Goal: Task Accomplishment & Management: Use online tool/utility

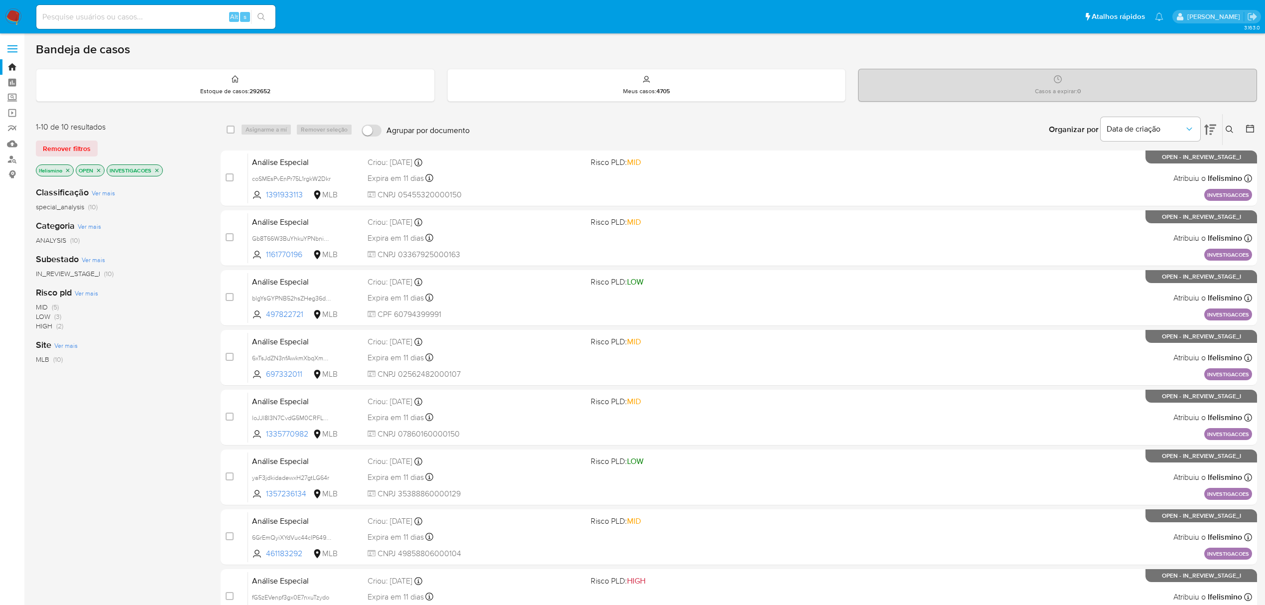
click at [758, 132] on div "Organizar por Data de criação Os resultados não podem ser classificados enquant…" at bounding box center [866, 129] width 782 height 31
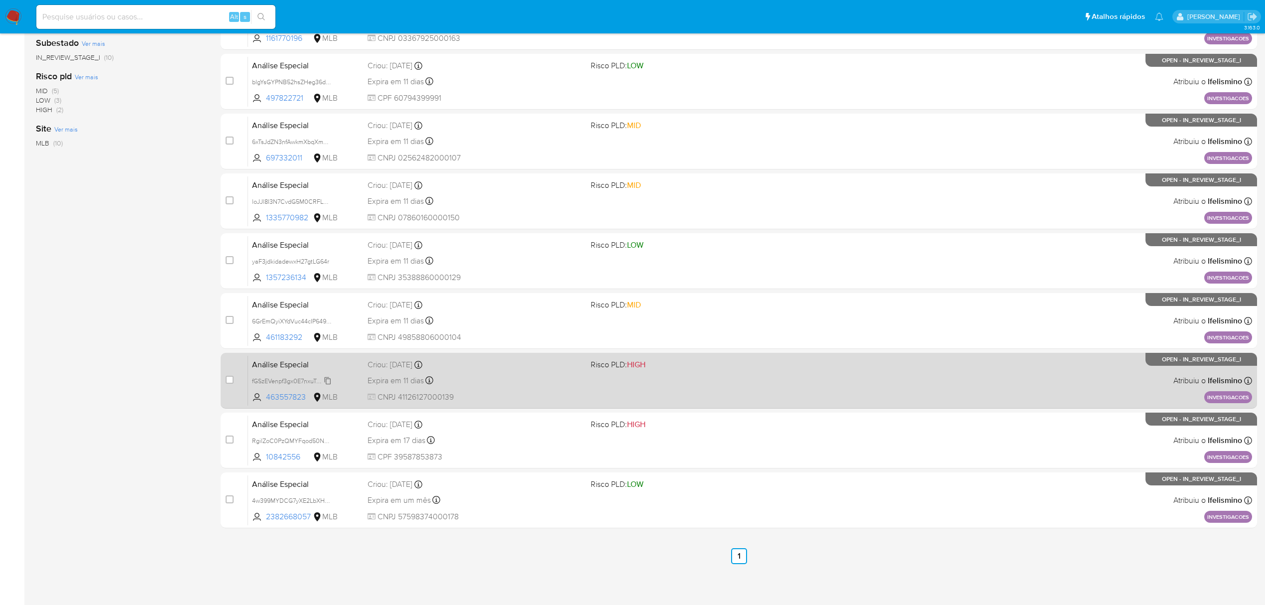
scroll to position [217, 0]
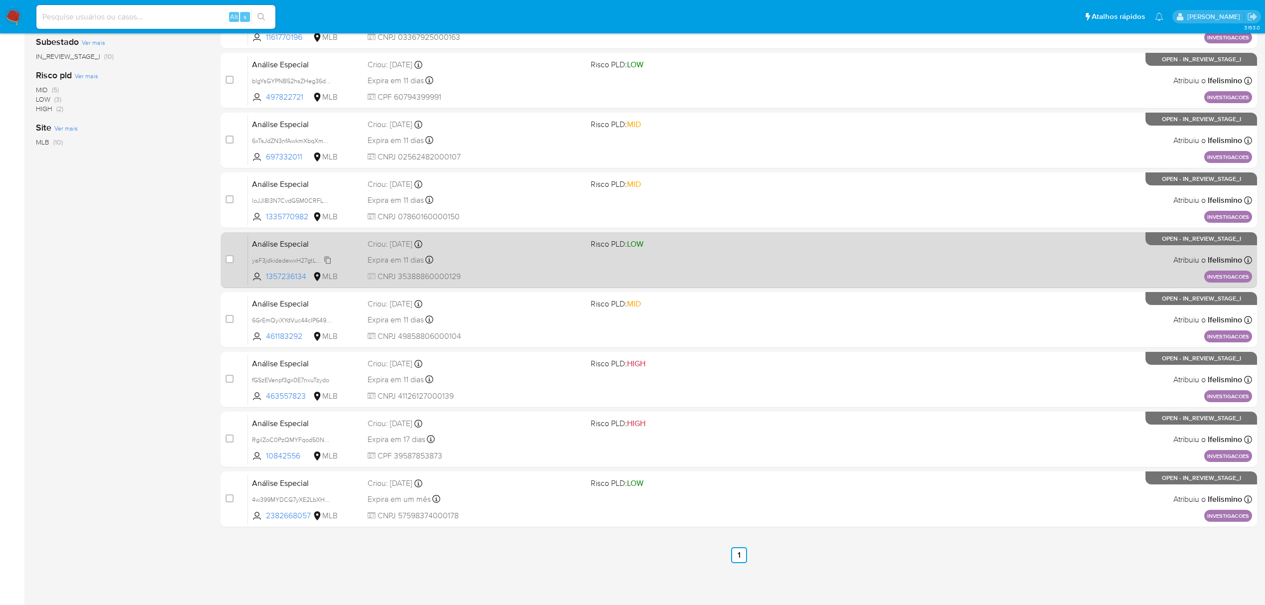
click at [321, 261] on span "yaF3jdkidadewxH27gtLG64r" at bounding box center [290, 259] width 77 height 11
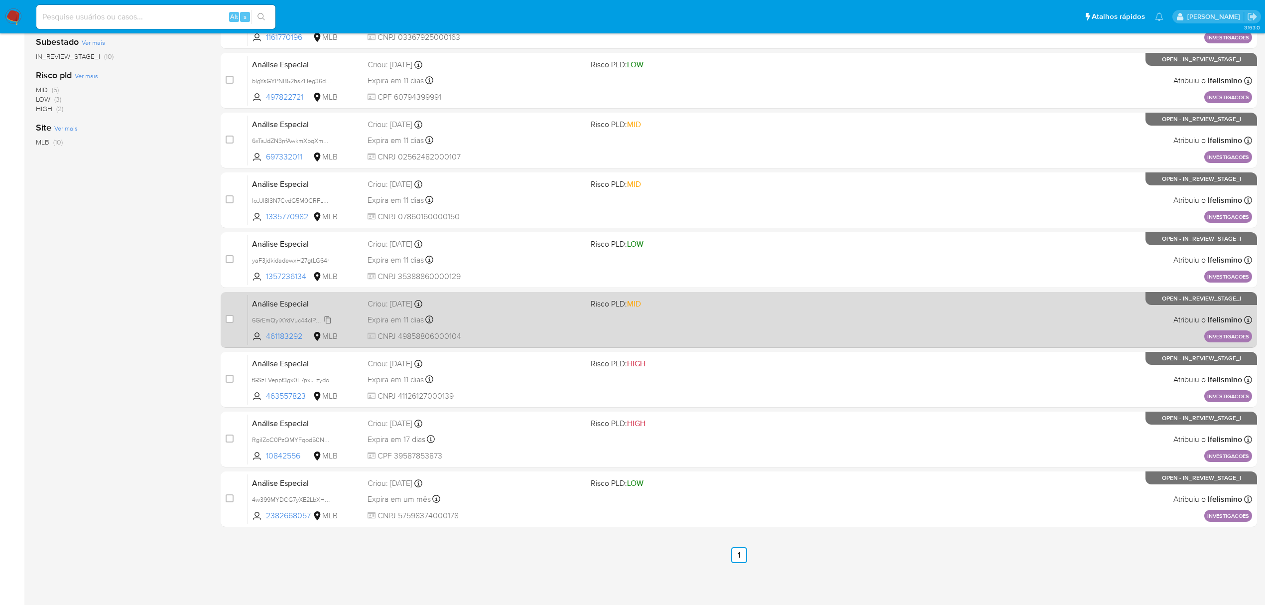
click at [304, 321] on span "6GrEmQyiXYdVuc44cIP649L6" at bounding box center [292, 319] width 81 height 11
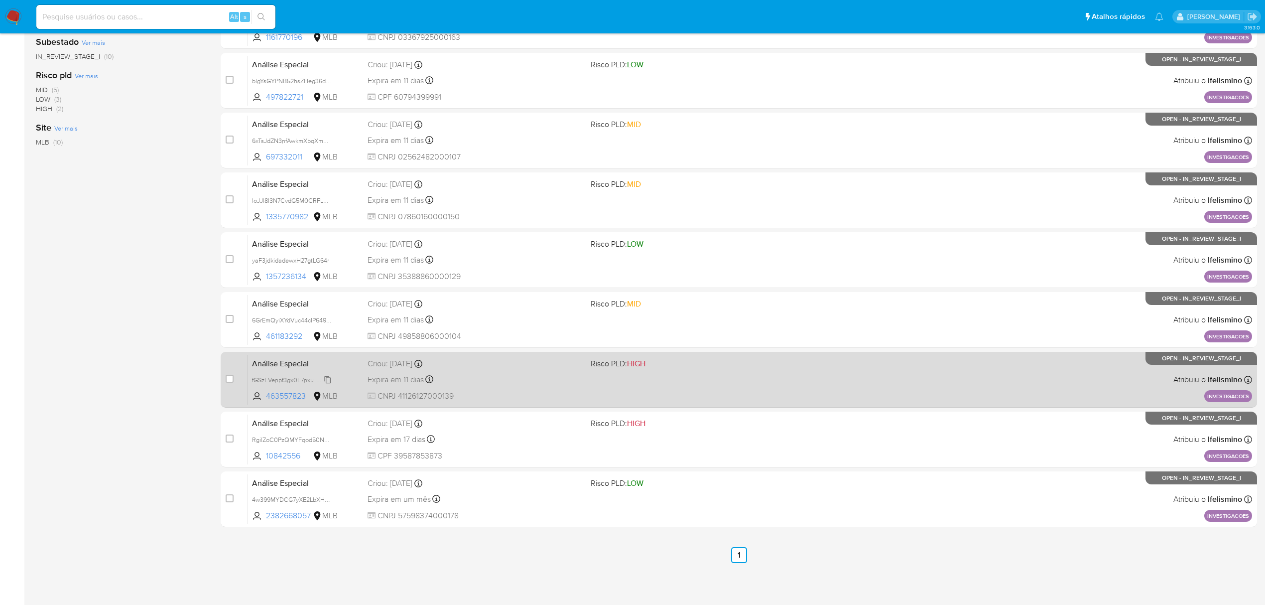
click at [285, 379] on span "fGSzEVenpf3gx0E7nxuTzydo" at bounding box center [290, 379] width 77 height 11
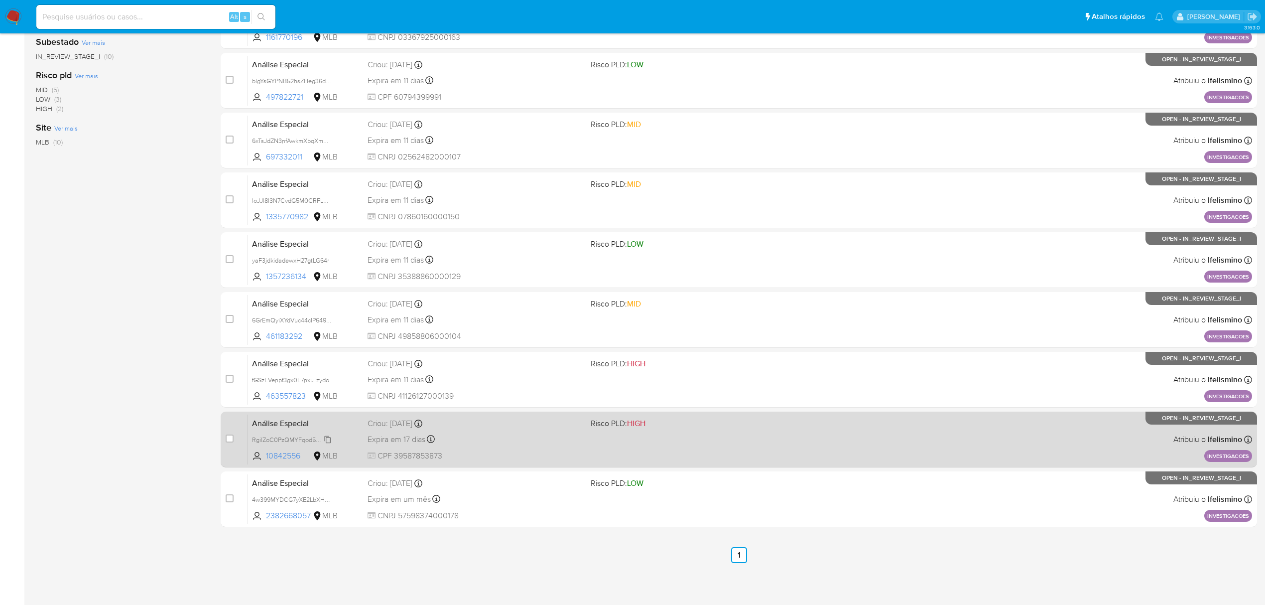
click at [273, 439] on span "RgilZoC0PzQMYFqod50Ncf2s" at bounding box center [293, 438] width 83 height 11
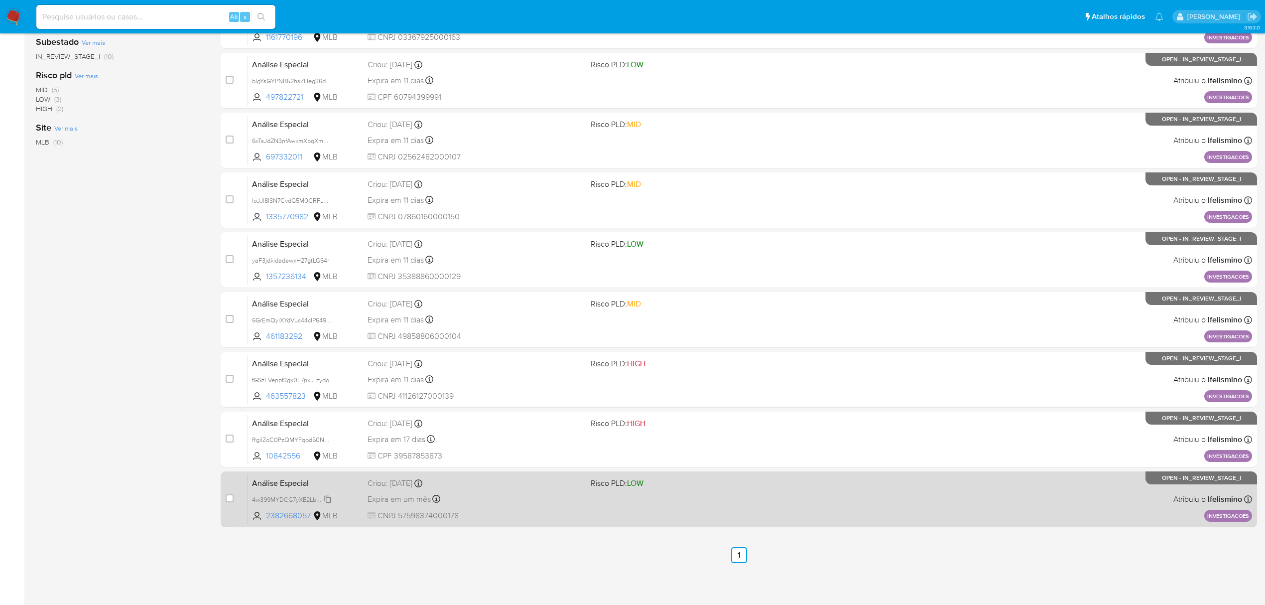
click at [300, 499] on span "4w399MYDCG7yXE2LbXHLOY51" at bounding box center [297, 498] width 90 height 11
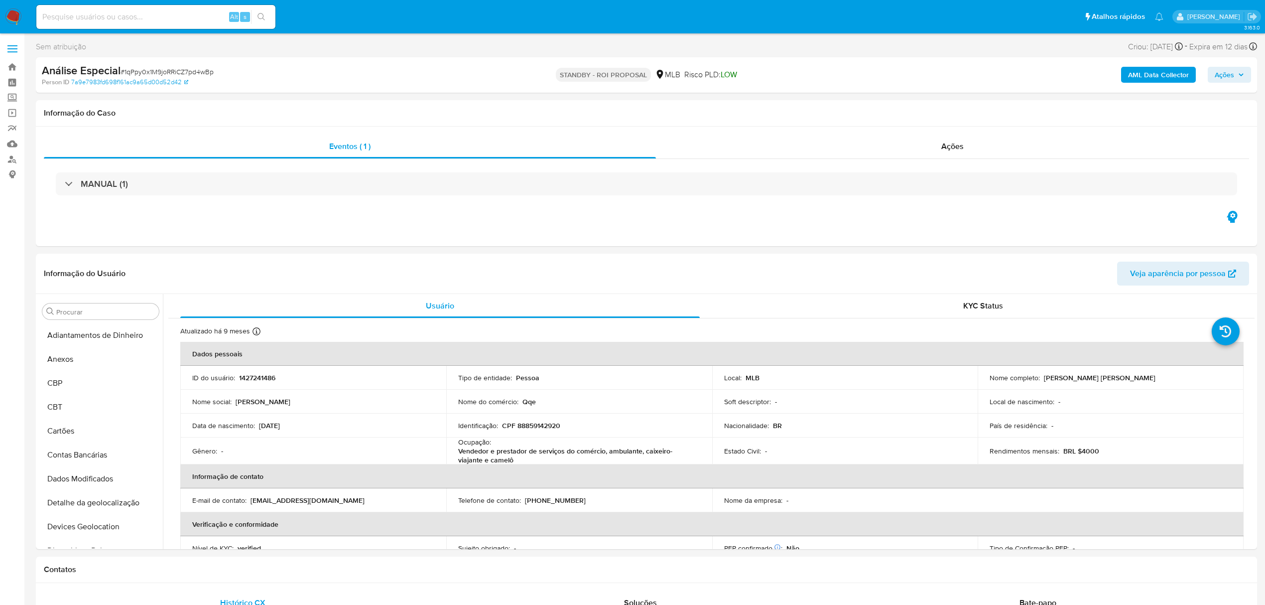
select select "10"
click at [149, 20] on input at bounding box center [155, 16] width 239 height 13
paste input "yaF3jdkidadewxH27gtLG64r"
type input "yaF3jdkidadewxH27gtLG64r"
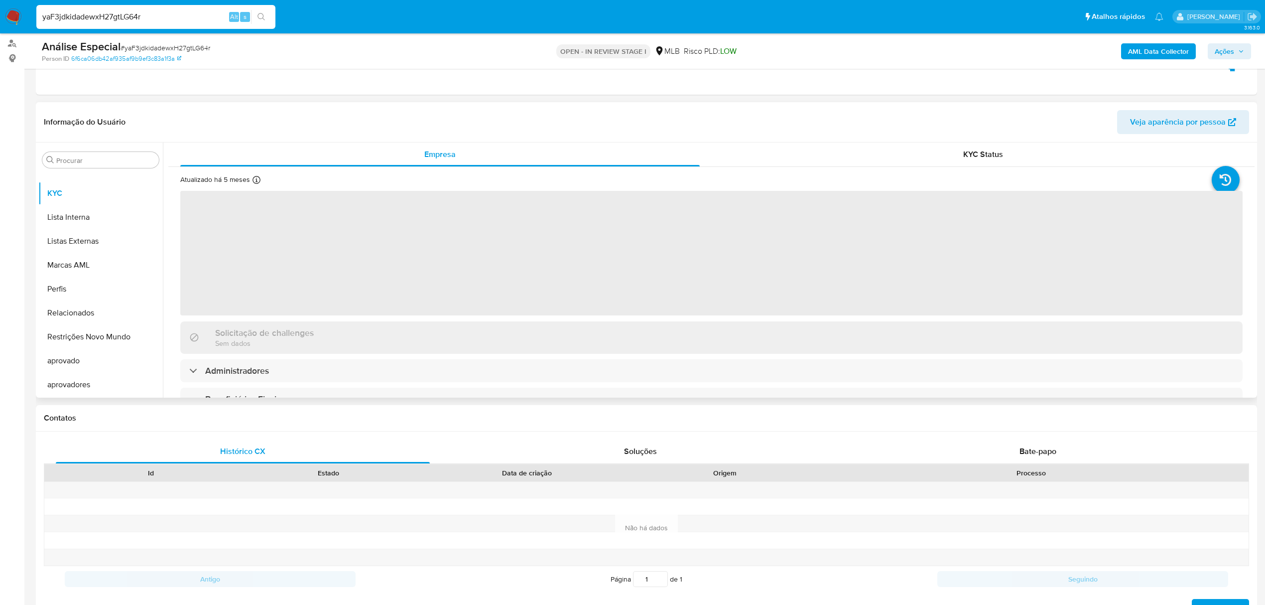
scroll to position [332, 0]
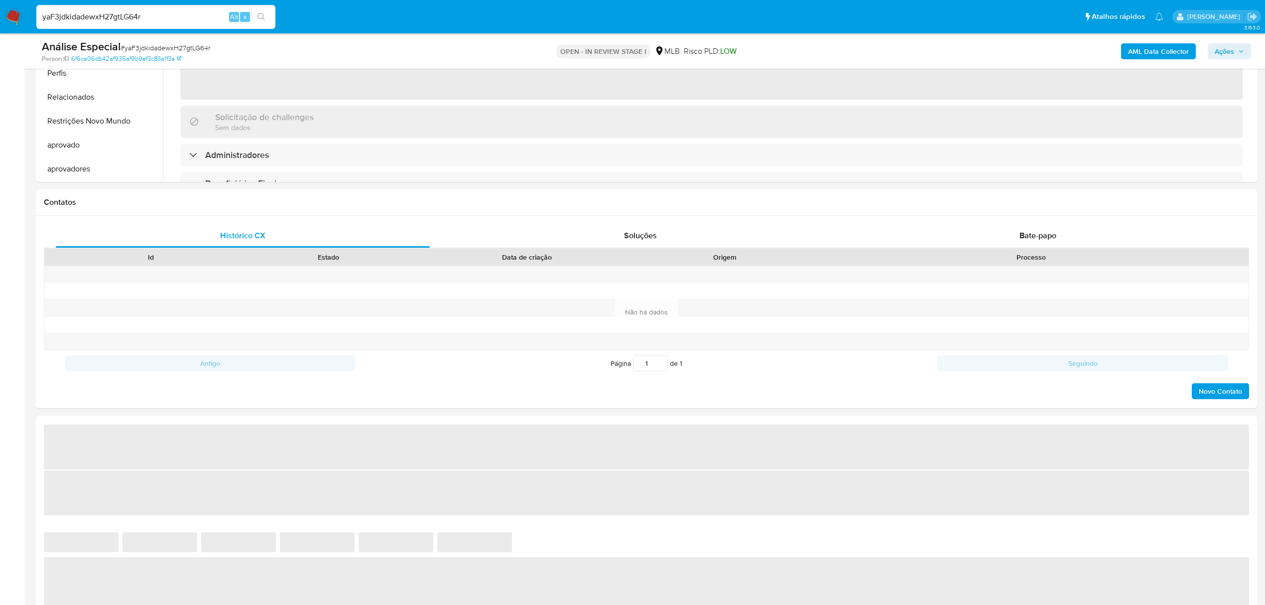
select select "10"
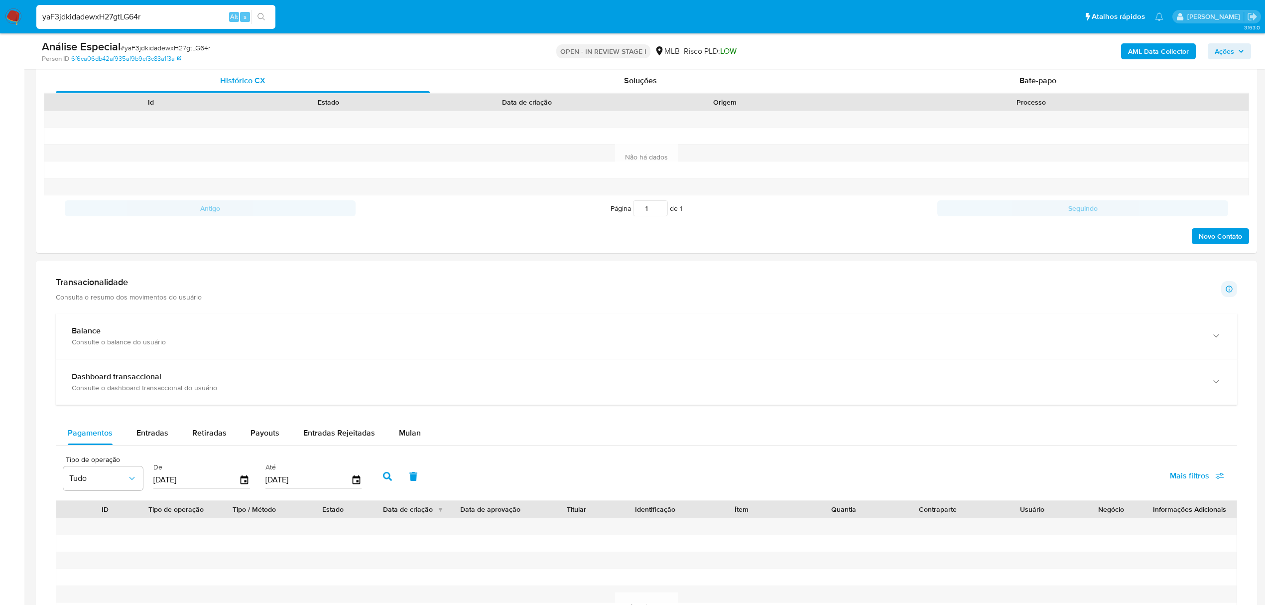
scroll to position [531, 0]
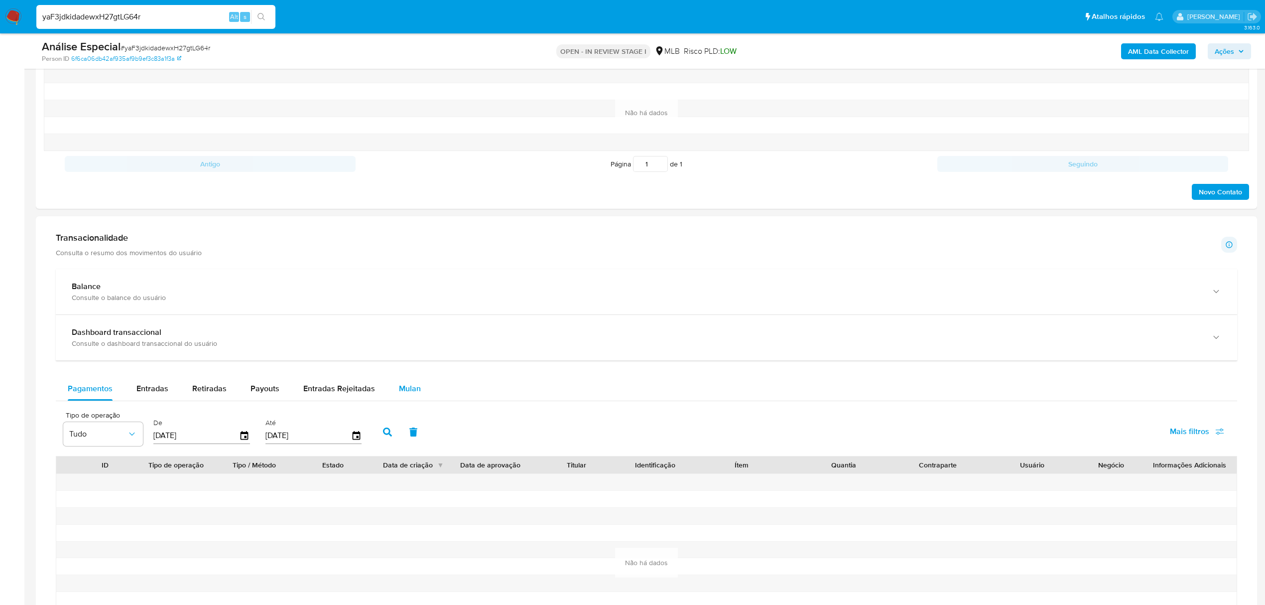
click at [419, 395] on button "Mulan" at bounding box center [410, 389] width 46 height 24
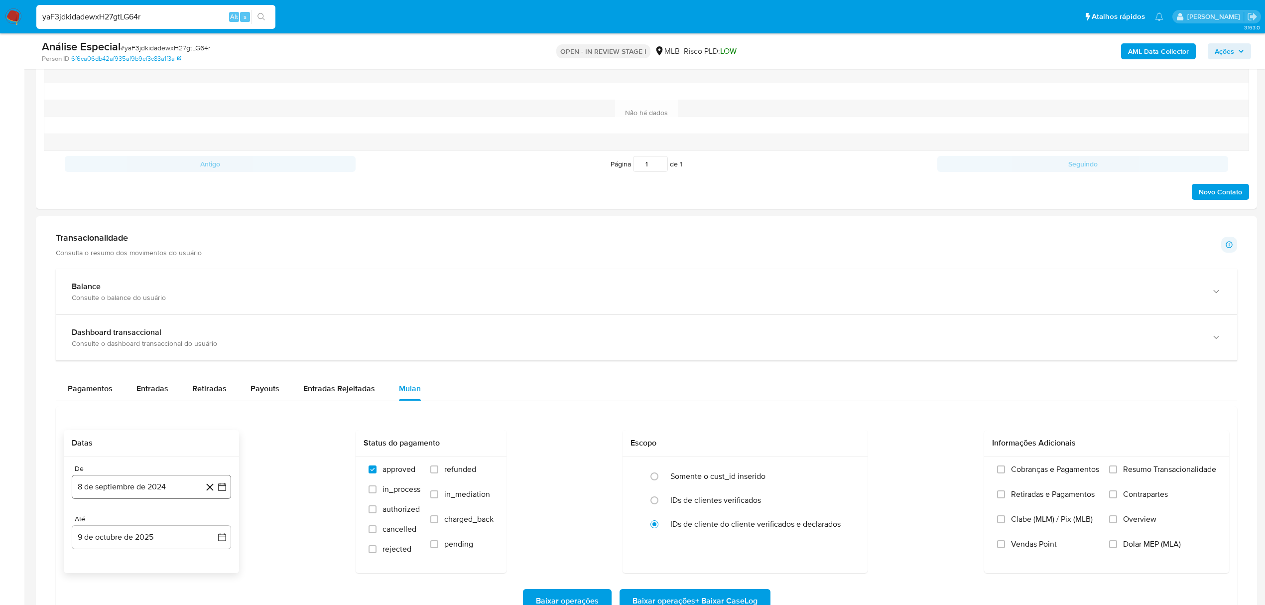
click at [126, 485] on button "8 de septiembre de 2024" at bounding box center [151, 487] width 159 height 24
click at [138, 320] on span "septiembre 2024" at bounding box center [146, 316] width 61 height 10
click at [143, 325] on span "2024" at bounding box center [145, 324] width 18 height 10
click at [210, 358] on button "1" at bounding box center [211, 353] width 16 height 16
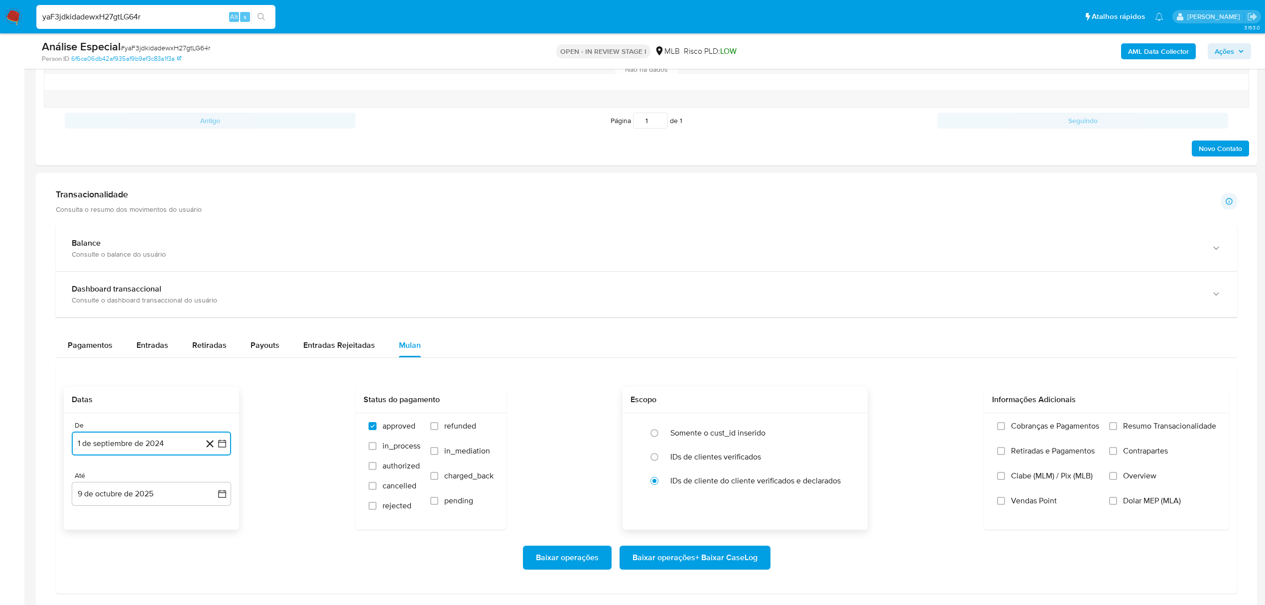
scroll to position [598, 0]
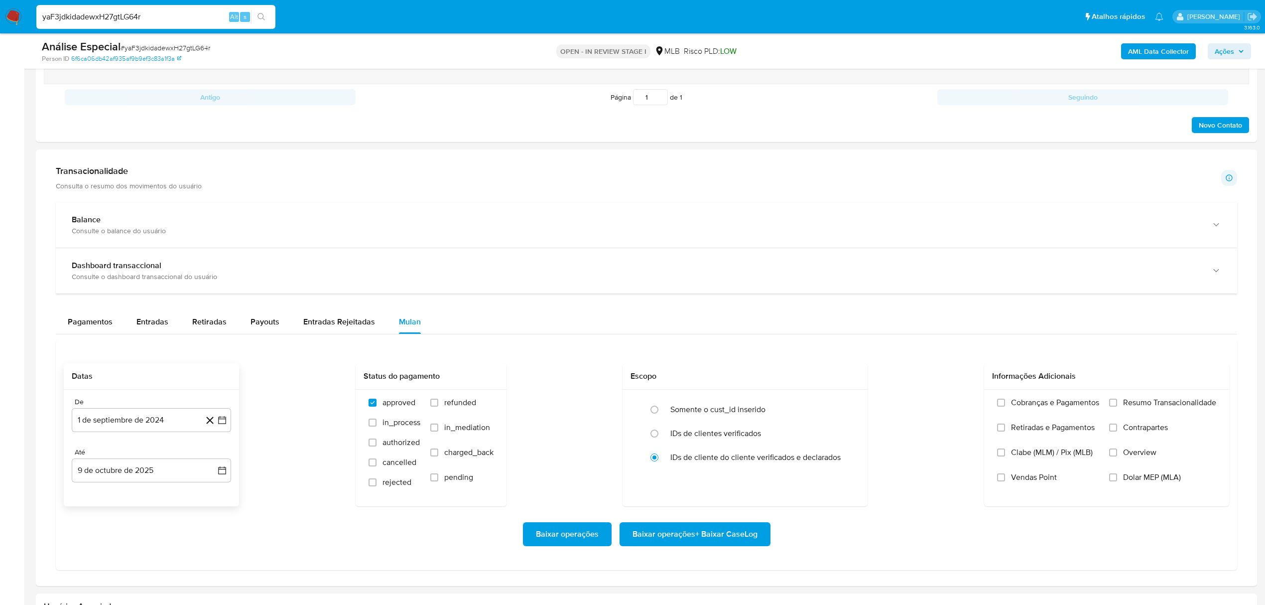
click at [675, 550] on div "Baixar operações Baixar operações + Baixar CaseLog" at bounding box center [646, 534] width 1165 height 56
click at [684, 544] on span "Baixar operações + Baixar CaseLog" at bounding box center [694, 534] width 125 height 22
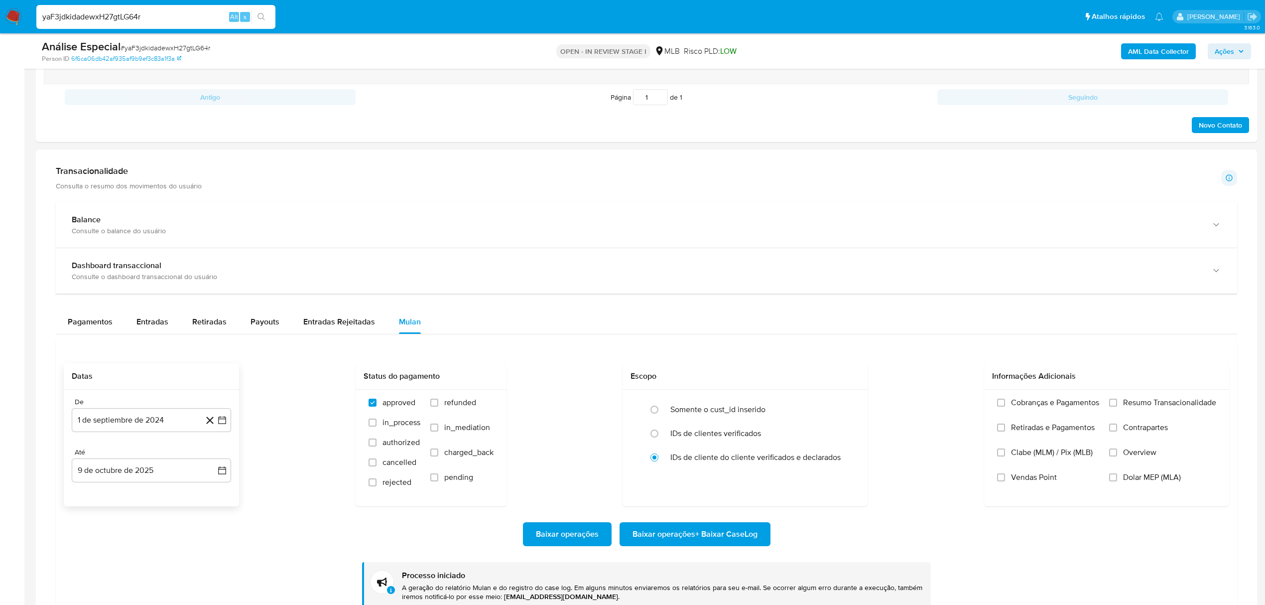
click at [121, 21] on input "yaF3jdkidadewxH27gtLG64r" at bounding box center [155, 16] width 239 height 13
paste input "6GrEmQyiXYdVuc44cIP649L6"
type input "6GrEmQyiXYdVuc44cIP649L6"
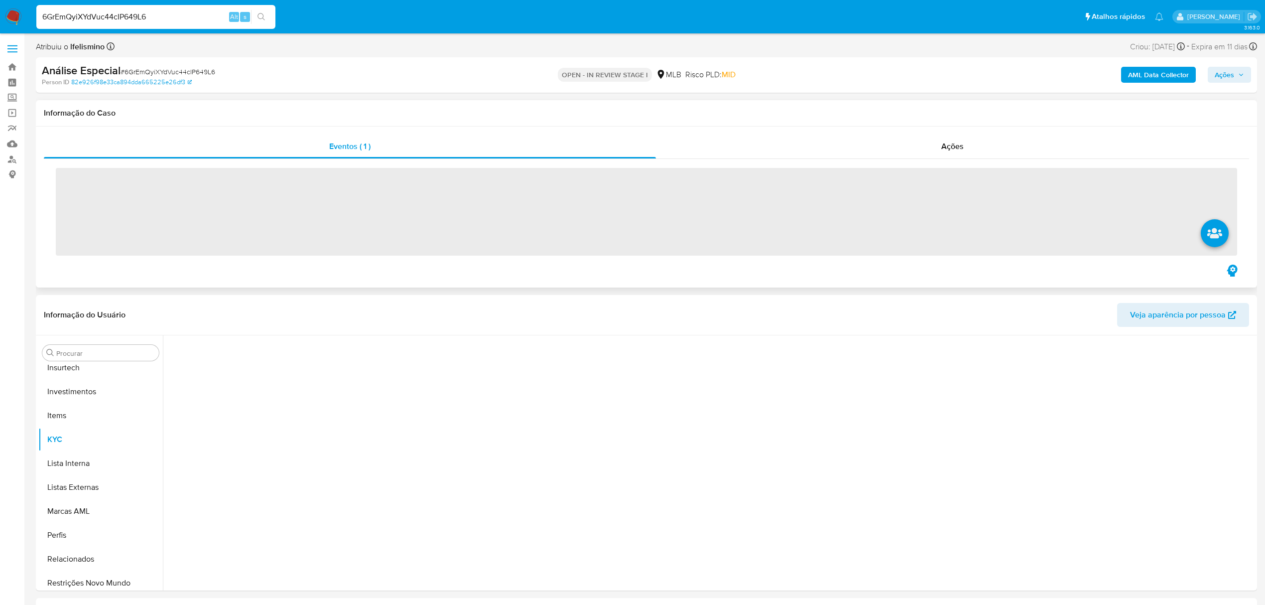
scroll to position [540, 0]
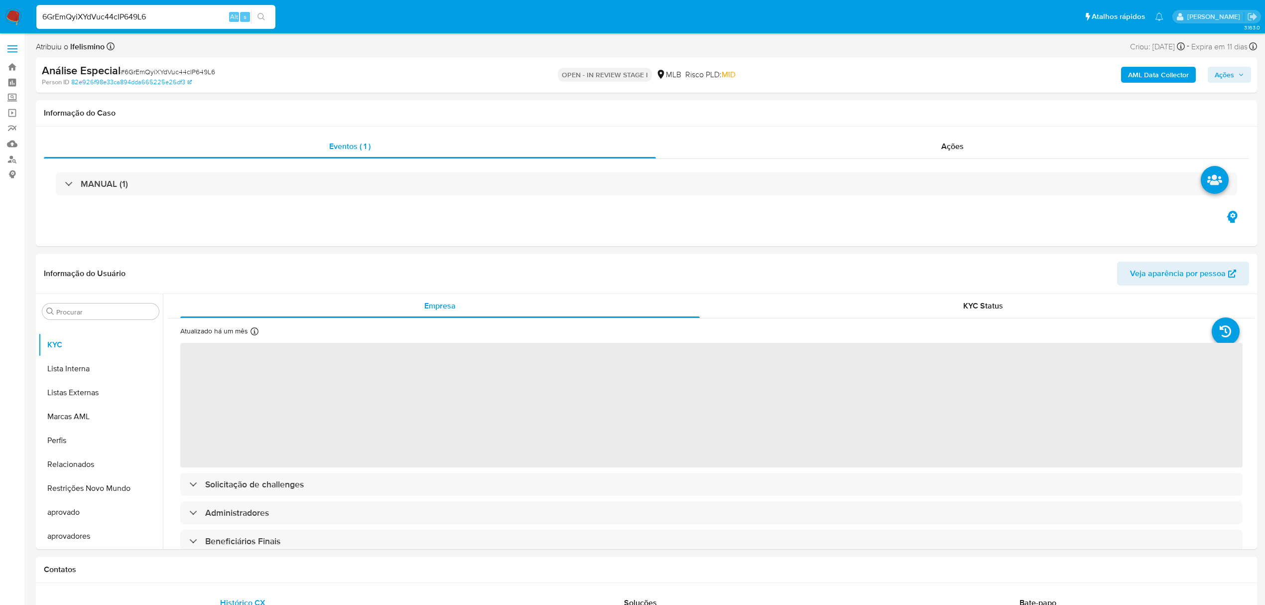
select select "10"
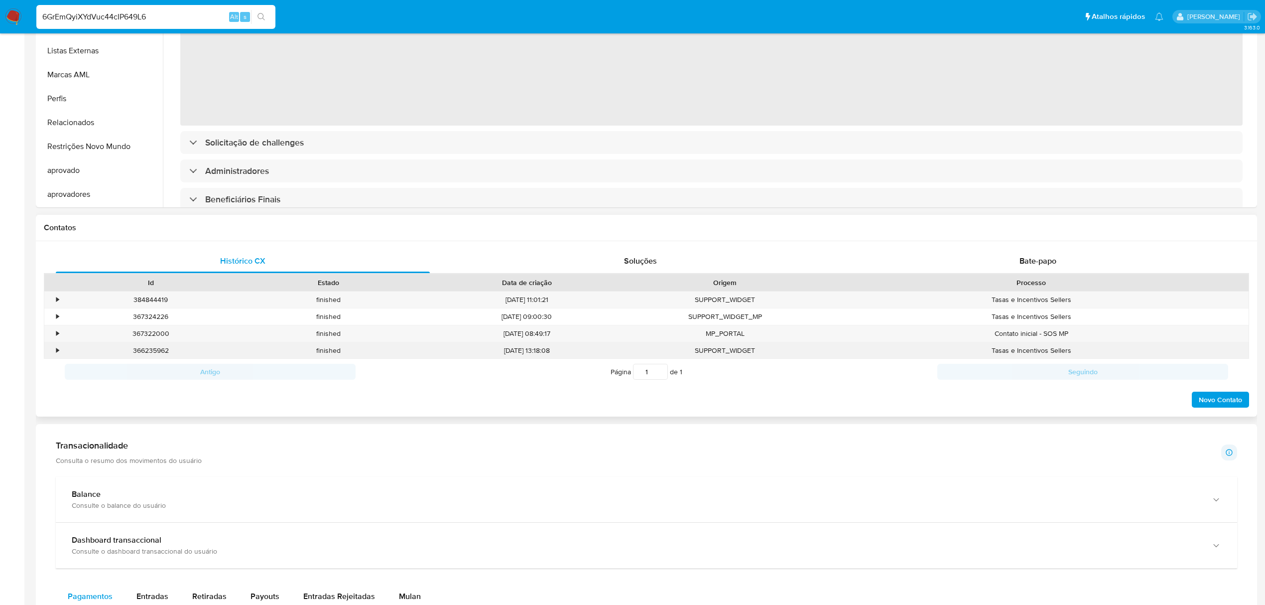
scroll to position [465, 0]
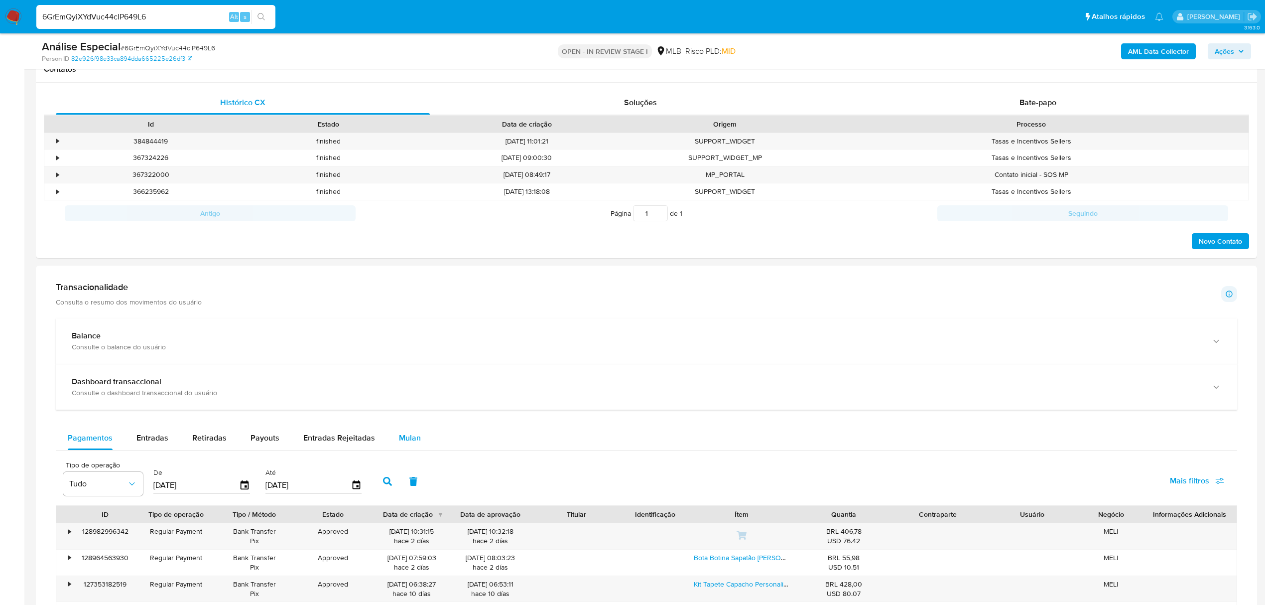
click at [419, 440] on button "Mulan" at bounding box center [410, 438] width 46 height 24
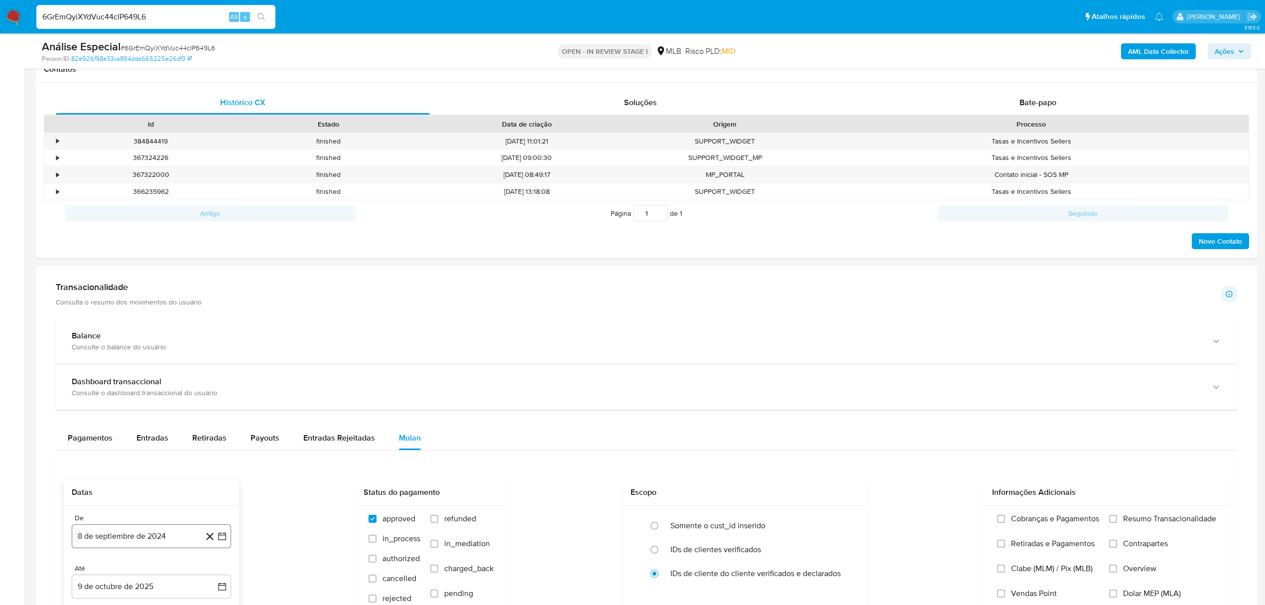
click at [162, 541] on button "8 de septiembre de 2024" at bounding box center [151, 536] width 159 height 24
drag, startPoint x: 162, startPoint y: 541, endPoint x: 152, endPoint y: 413, distance: 128.4
click at [137, 410] on td "Calendario" at bounding box center [132, 402] width 16 height 16
click at [210, 410] on button "1" at bounding box center [211, 402] width 16 height 16
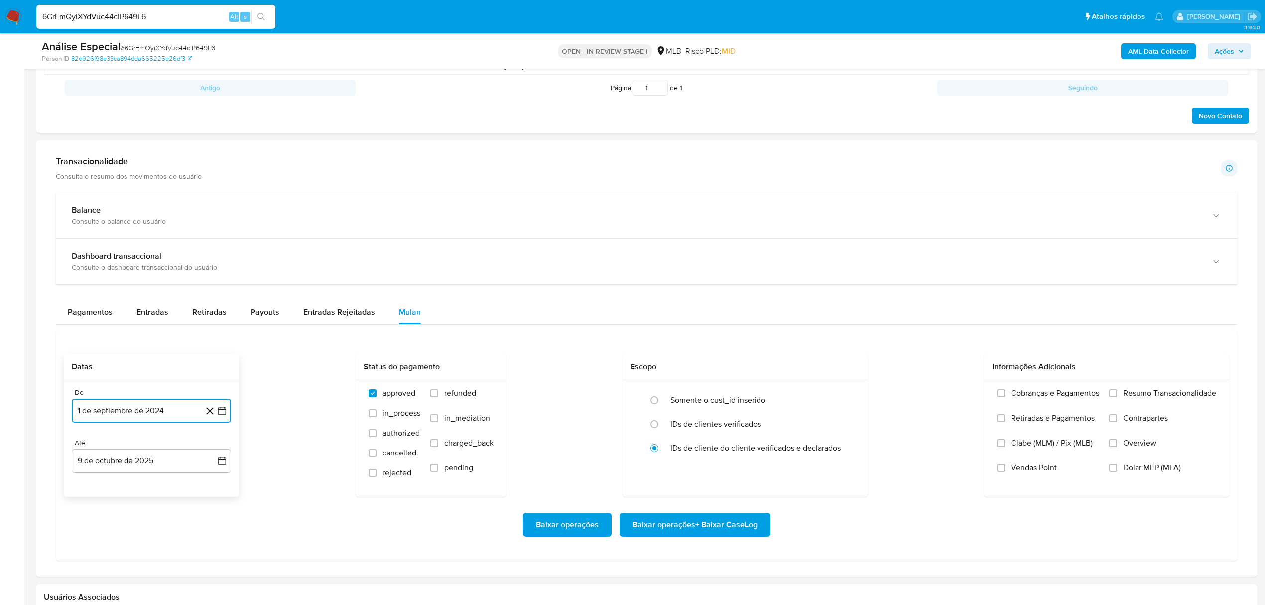
scroll to position [730, 0]
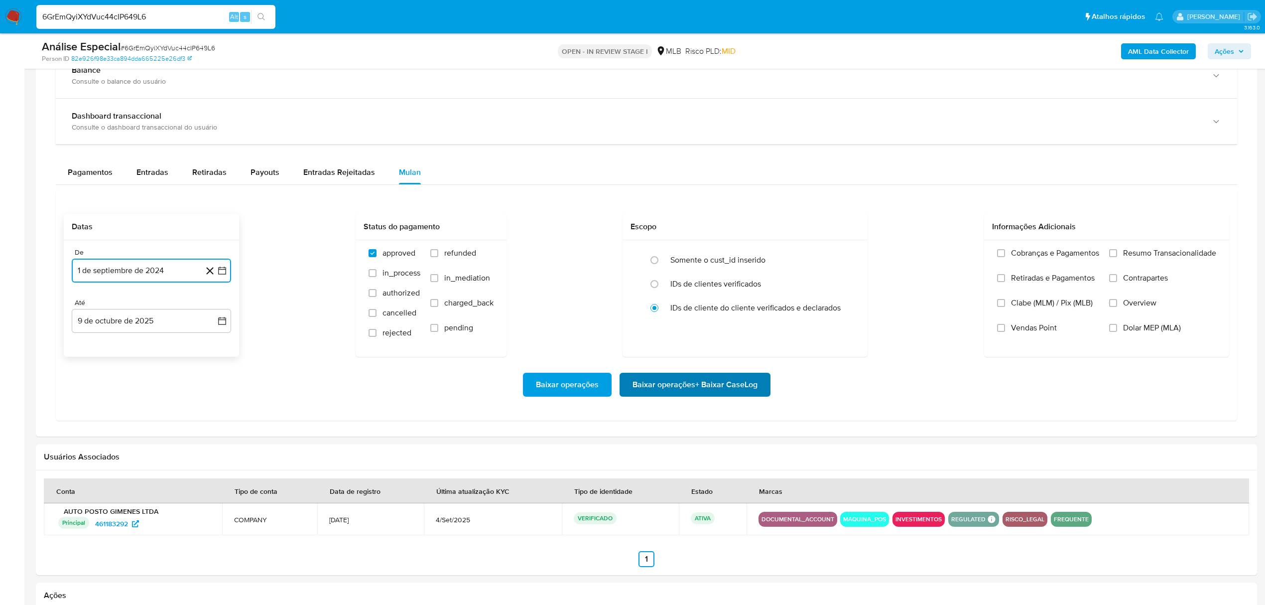
click at [733, 385] on span "Baixar operações + Baixar CaseLog" at bounding box center [694, 385] width 125 height 22
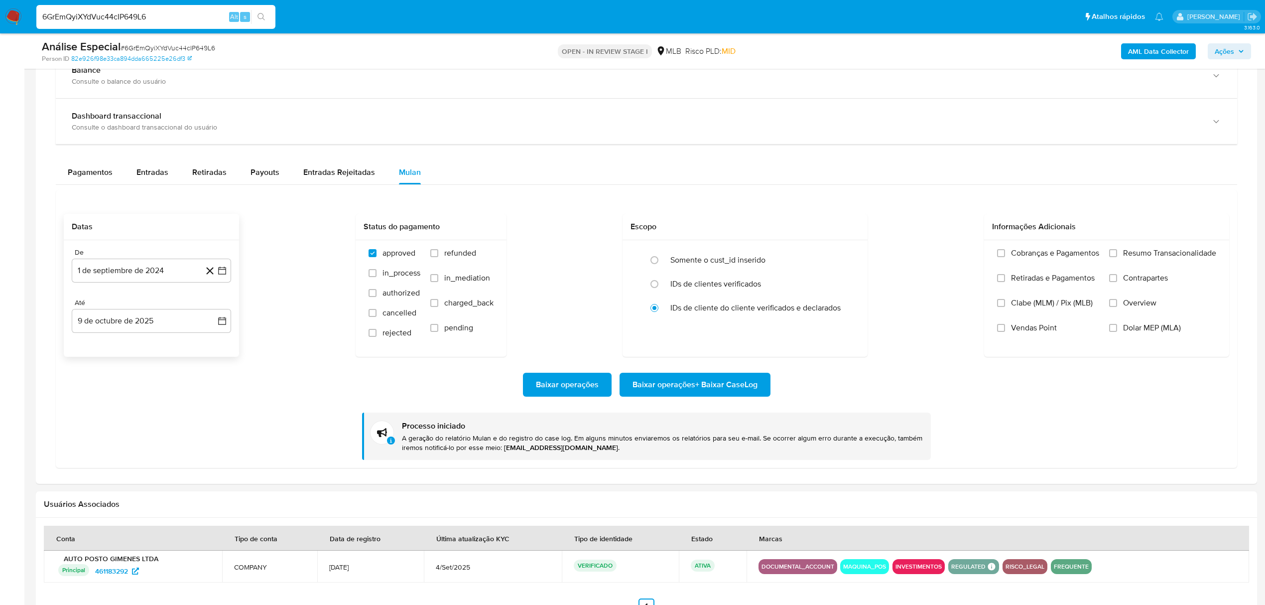
click at [129, 13] on input "6GrEmQyiXYdVuc44cIP649L6" at bounding box center [155, 16] width 239 height 13
paste input "fGSzEVenpf3gx0E7nxuTzydo"
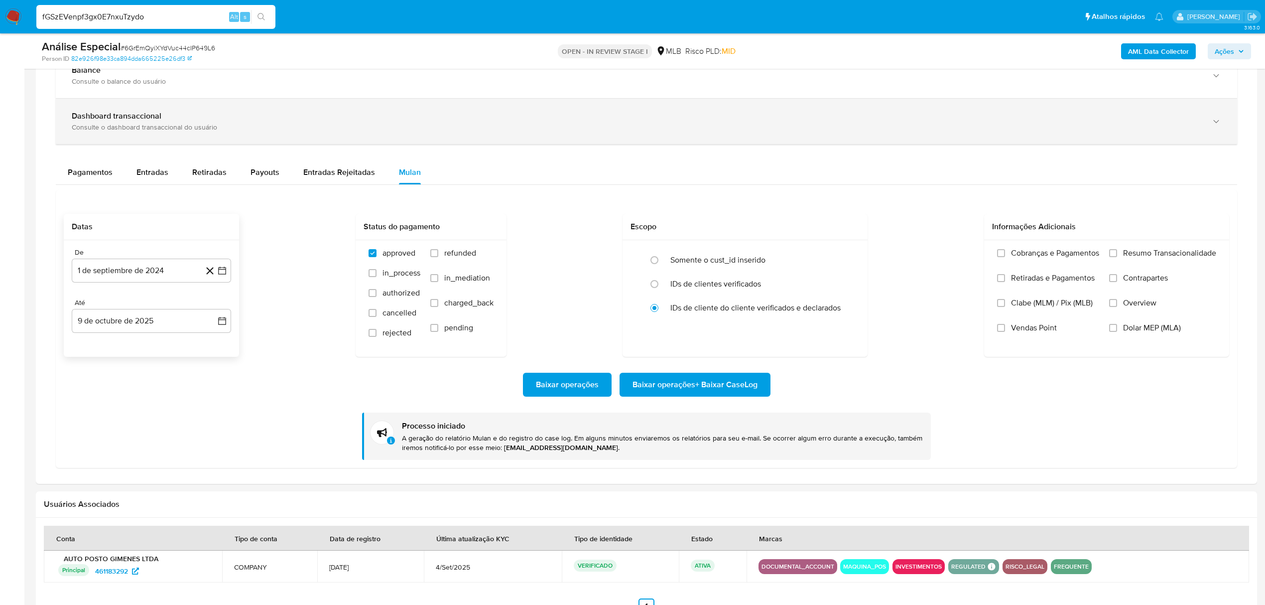
type input "fGSzEVenpf3gx0E7nxuTzydo"
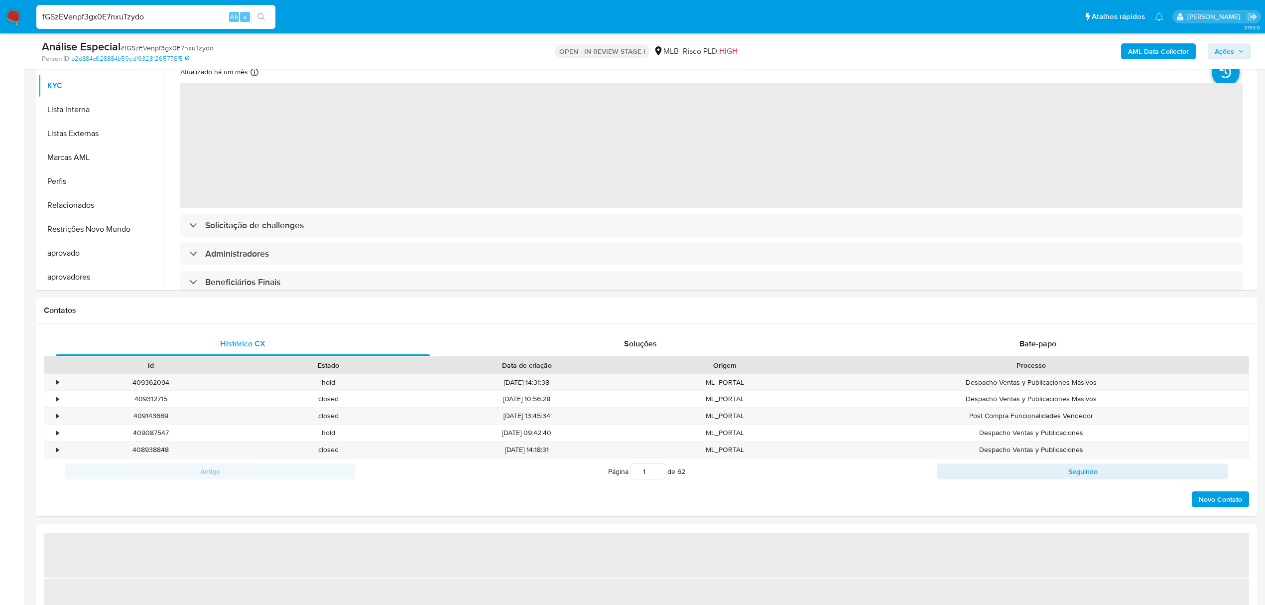
scroll to position [398, 0]
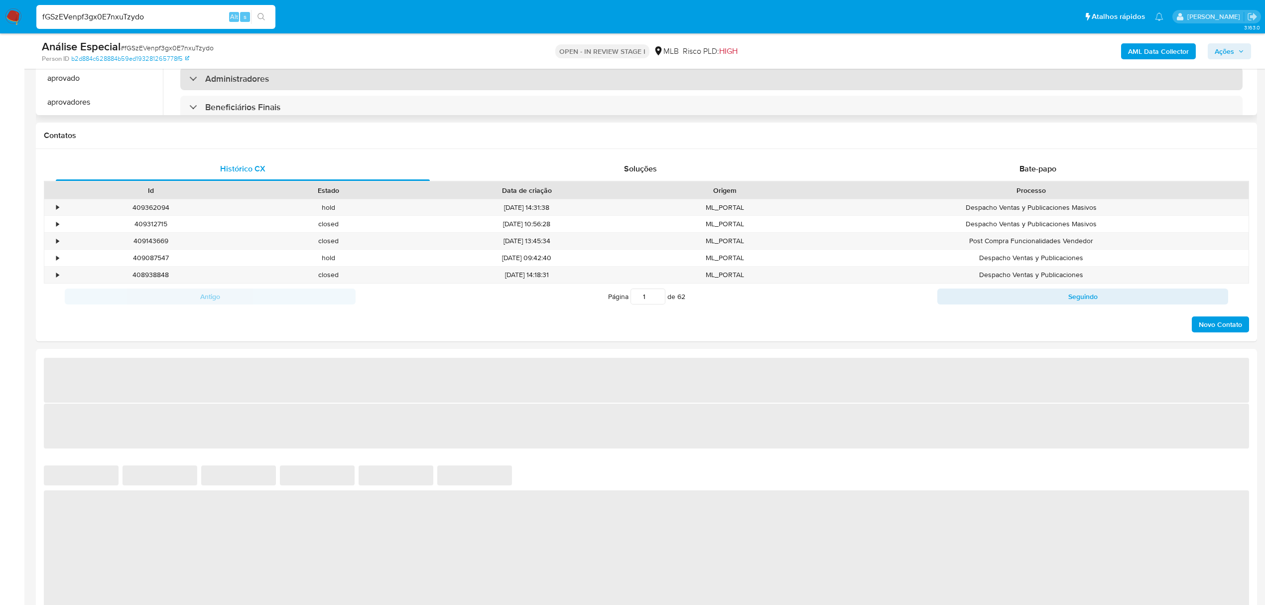
select select "10"
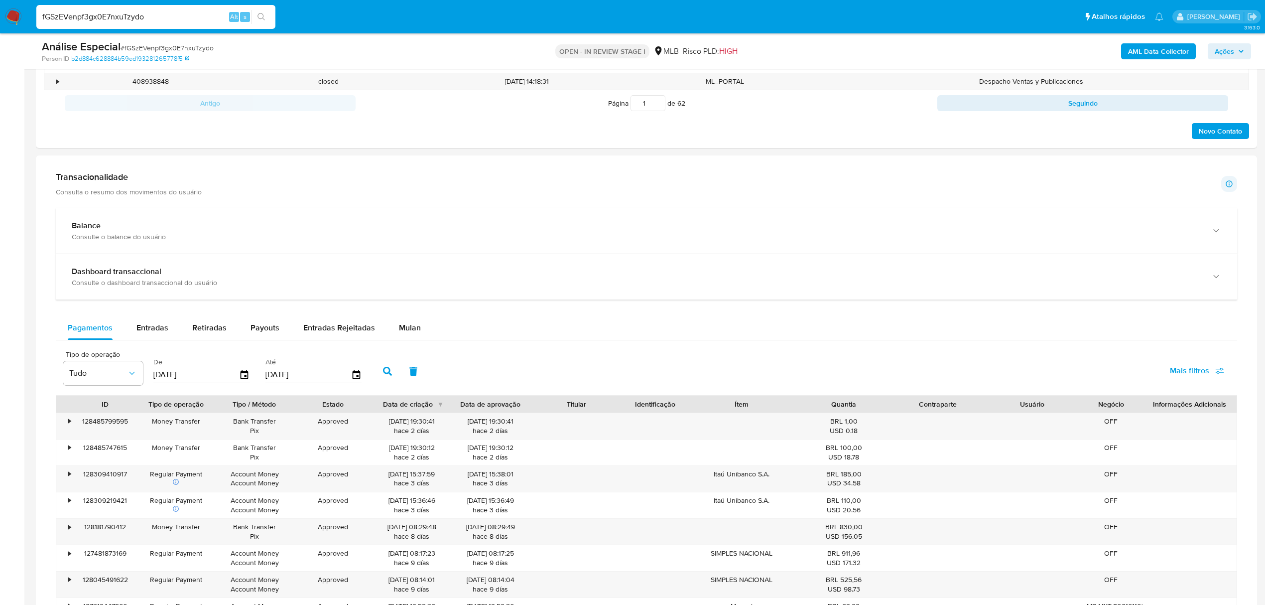
scroll to position [664, 0]
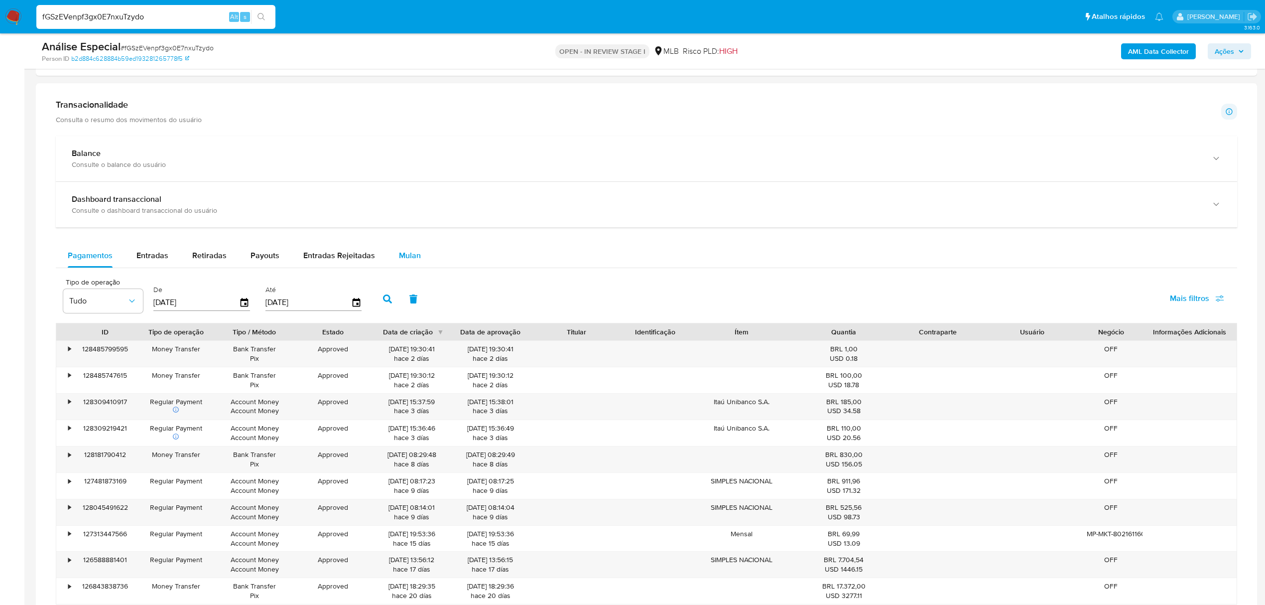
click at [403, 251] on div "Mulan" at bounding box center [410, 256] width 22 height 24
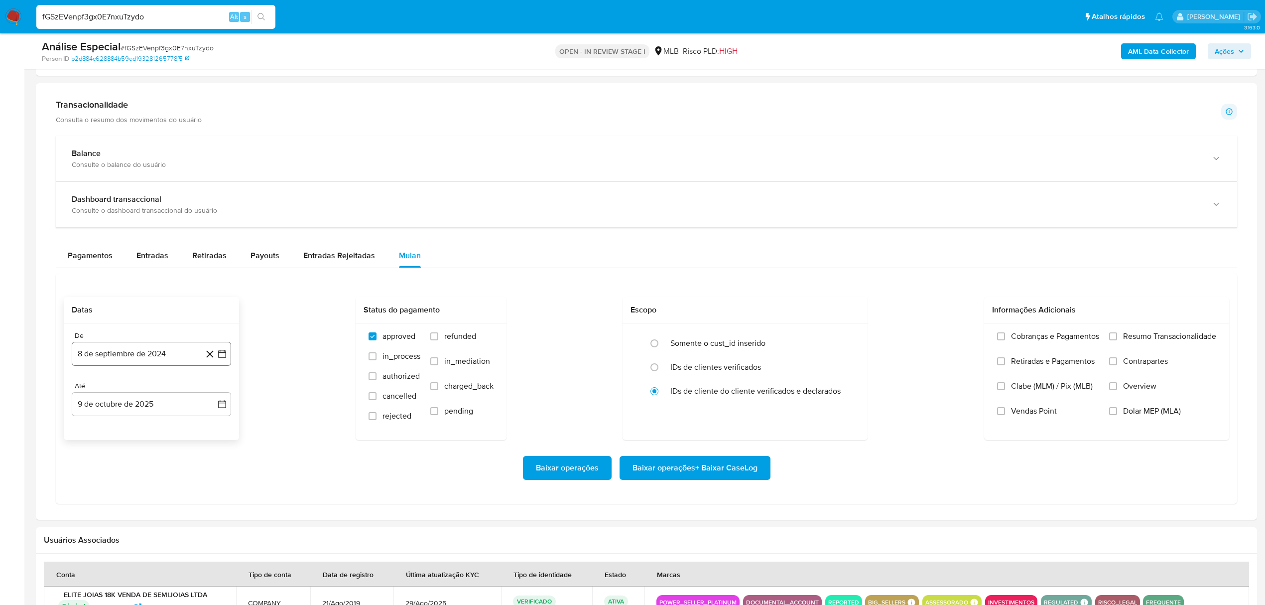
click at [157, 357] on button "8 de septiembre de 2024" at bounding box center [151, 354] width 159 height 24
click at [162, 392] on span "septiembre 2024" at bounding box center [146, 390] width 61 height 10
click at [202, 487] on button "sep" at bounding box center [193, 482] width 28 height 16
click at [208, 431] on button "1" at bounding box center [211, 427] width 16 height 16
click at [730, 478] on span "Baixar operações + Baixar CaseLog" at bounding box center [694, 468] width 125 height 22
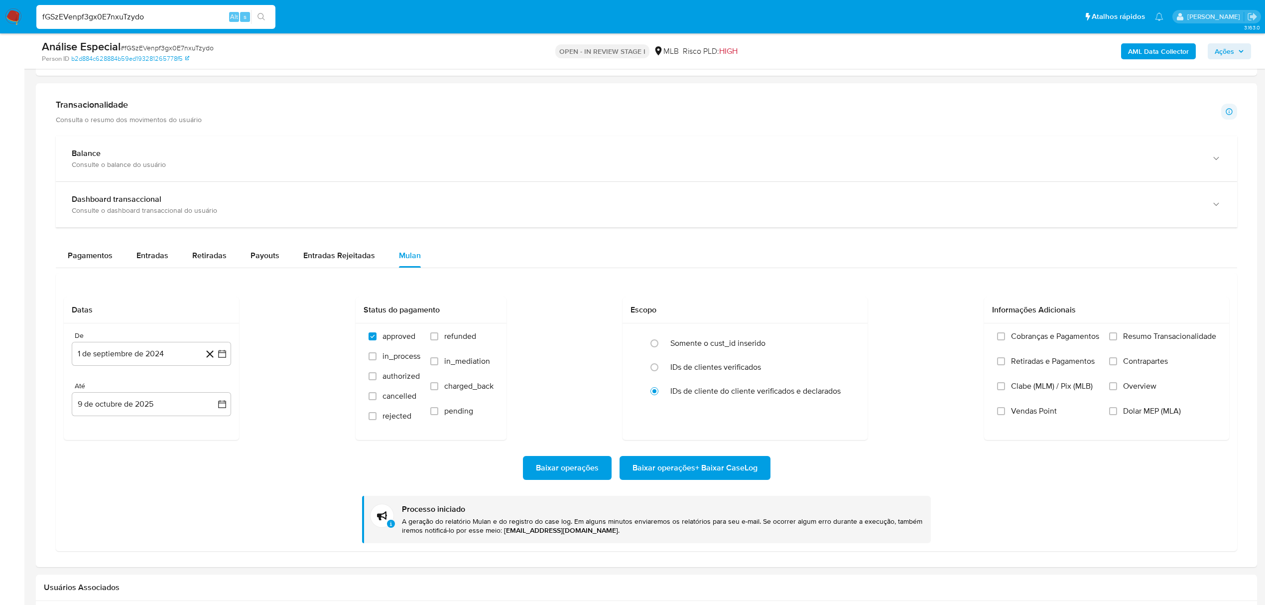
click at [117, 14] on input "fGSzEVenpf3gx0E7nxuTzydo" at bounding box center [155, 16] width 239 height 13
paste input "RgilZoC0PzQMYFqod50Ncf2s"
type input "RgilZoC0PzQMYFqod50Ncf2s"
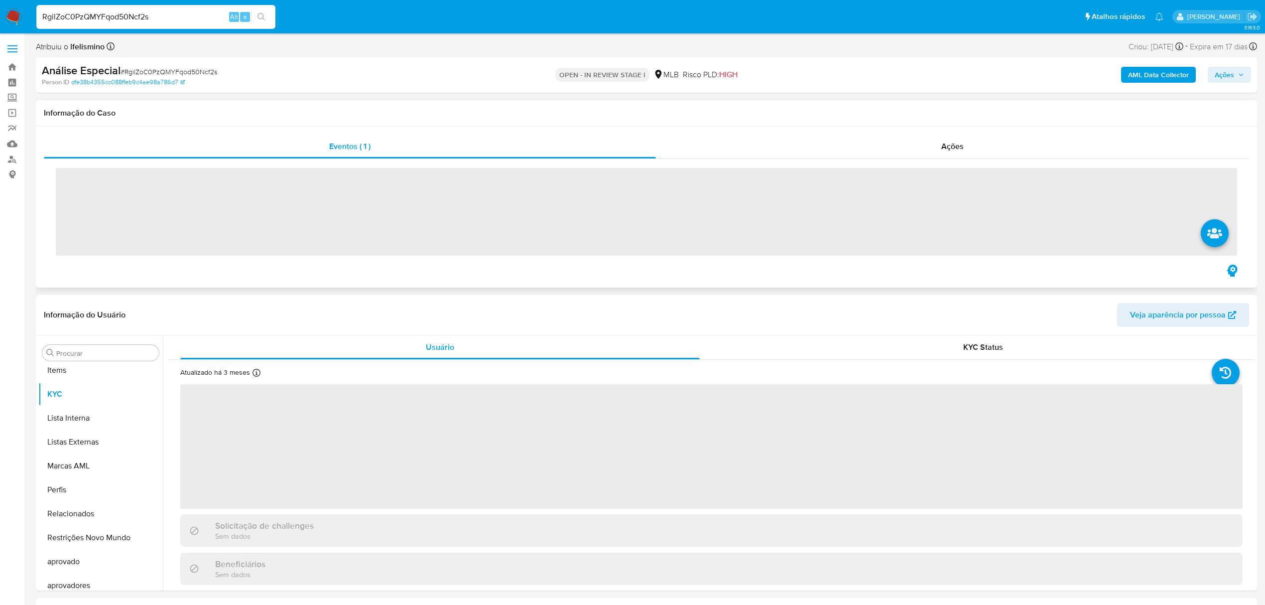
scroll to position [540, 0]
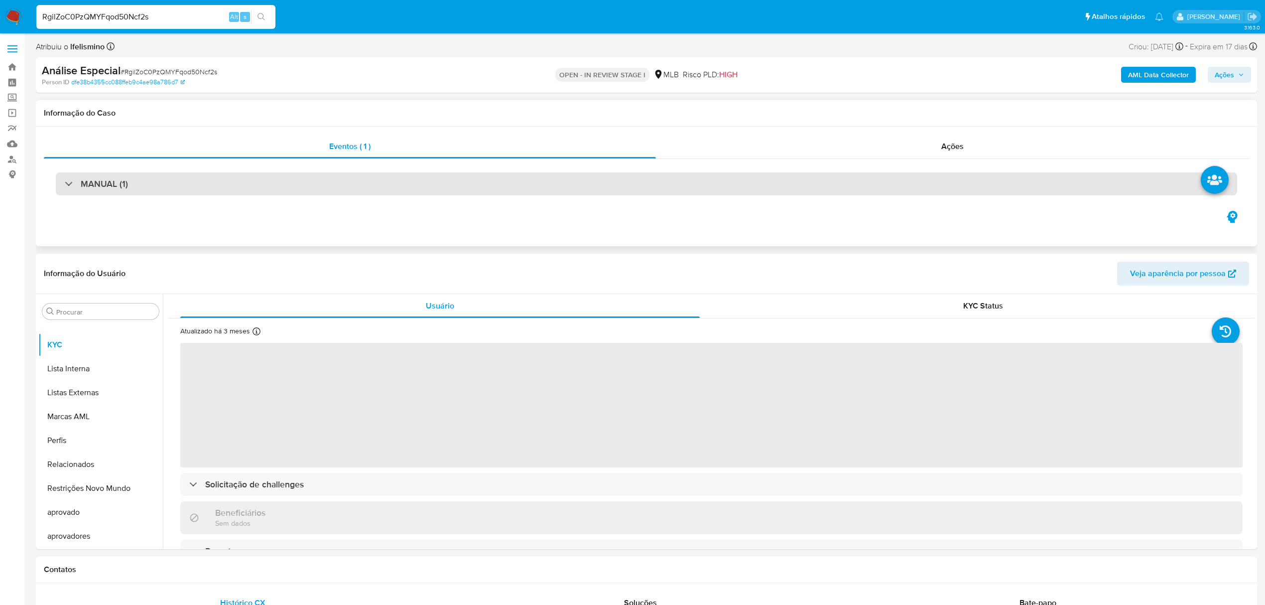
select select "10"
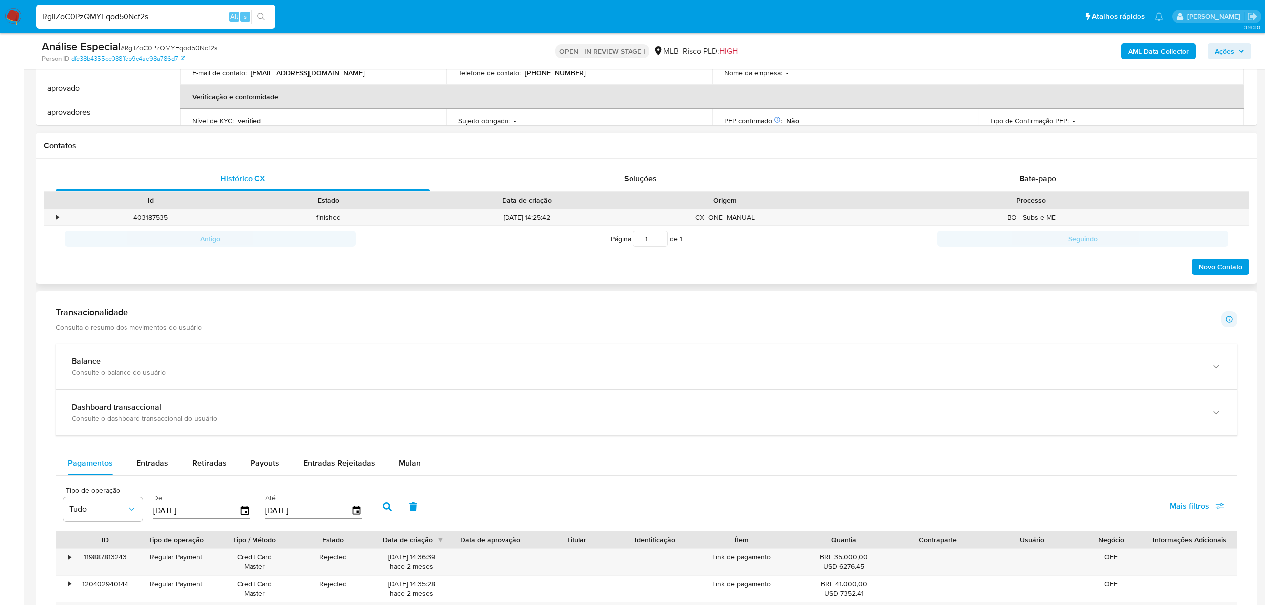
scroll to position [398, 0]
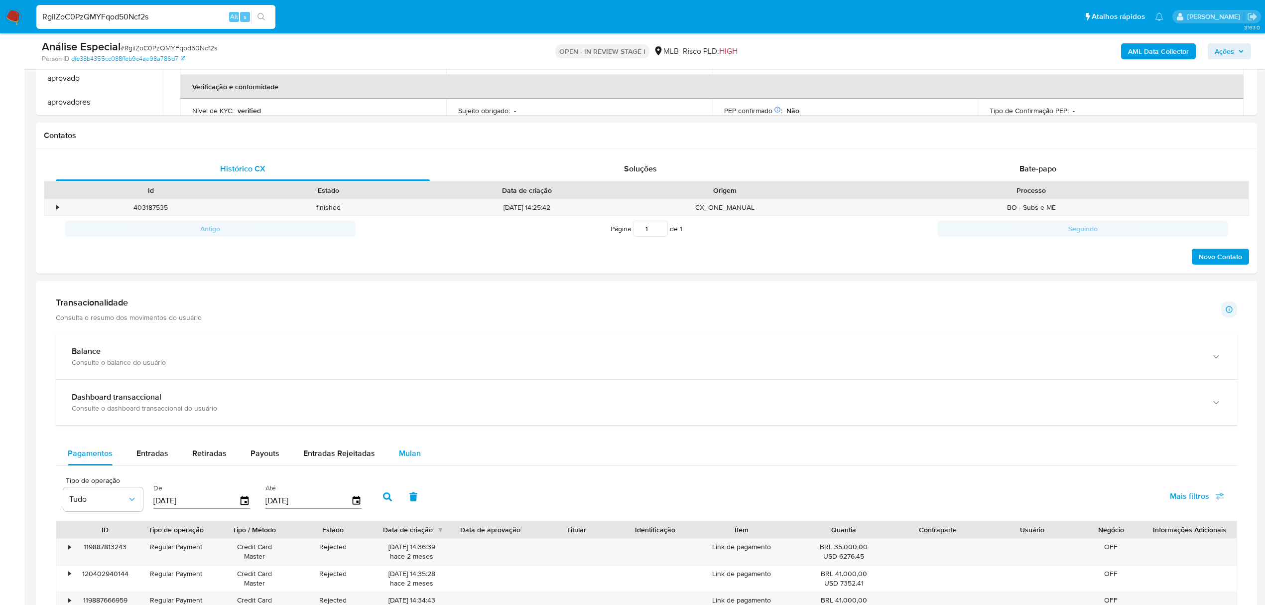
click at [415, 459] on span "Mulan" at bounding box center [410, 452] width 22 height 11
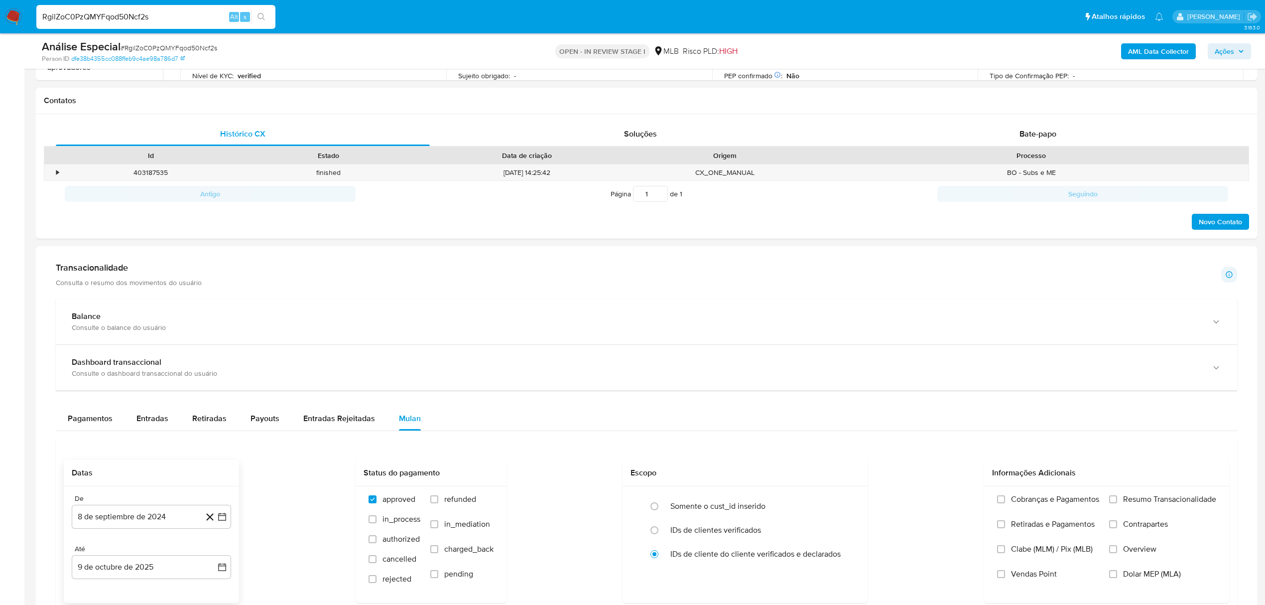
scroll to position [465, 0]
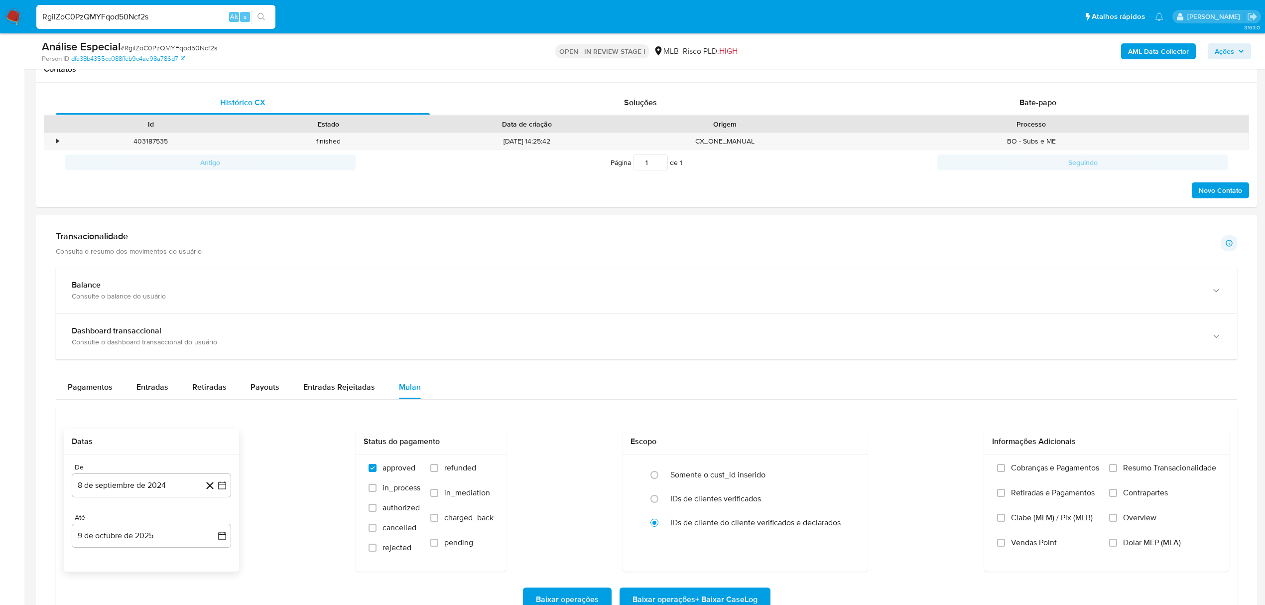
click at [117, 467] on div "De" at bounding box center [151, 467] width 159 height 9
click at [112, 485] on button "8 de septiembre de 2024" at bounding box center [151, 485] width 159 height 24
click at [212, 355] on button "1" at bounding box center [211, 351] width 16 height 16
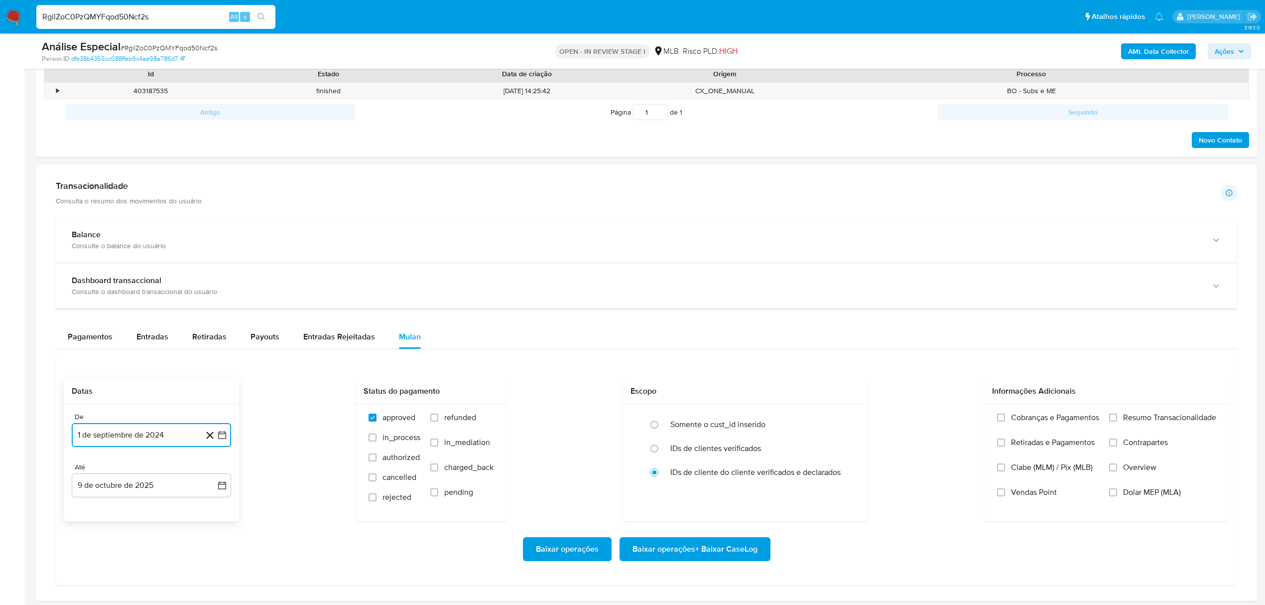
scroll to position [598, 0]
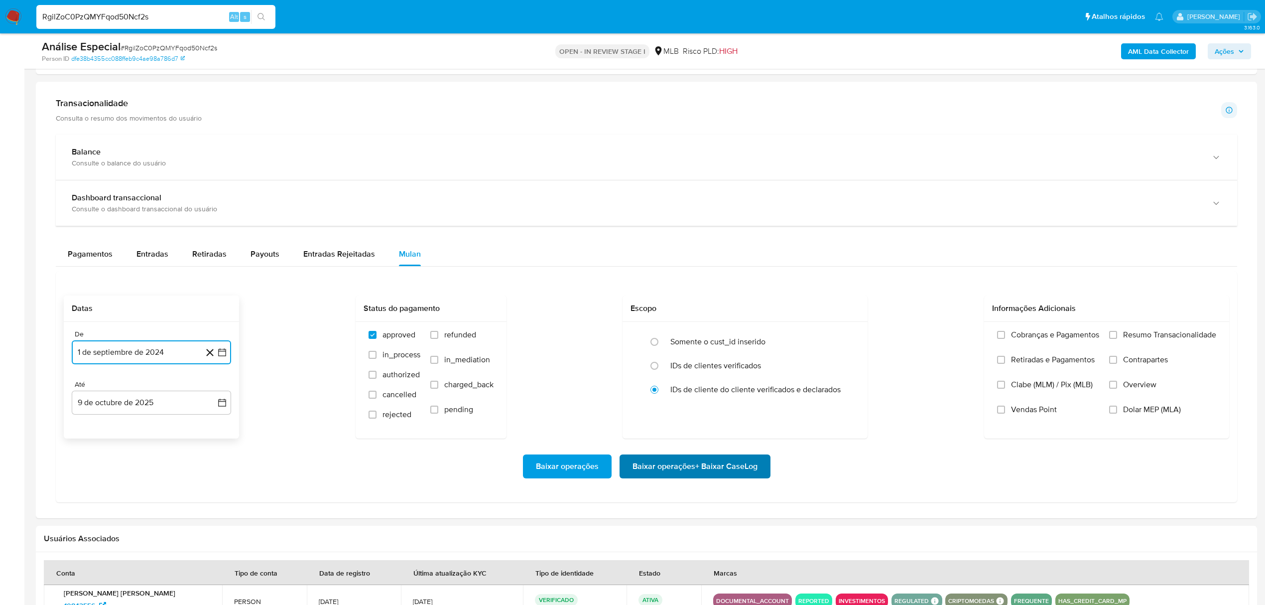
click at [712, 475] on span "Baixar operações + Baixar CaseLog" at bounding box center [694, 466] width 125 height 22
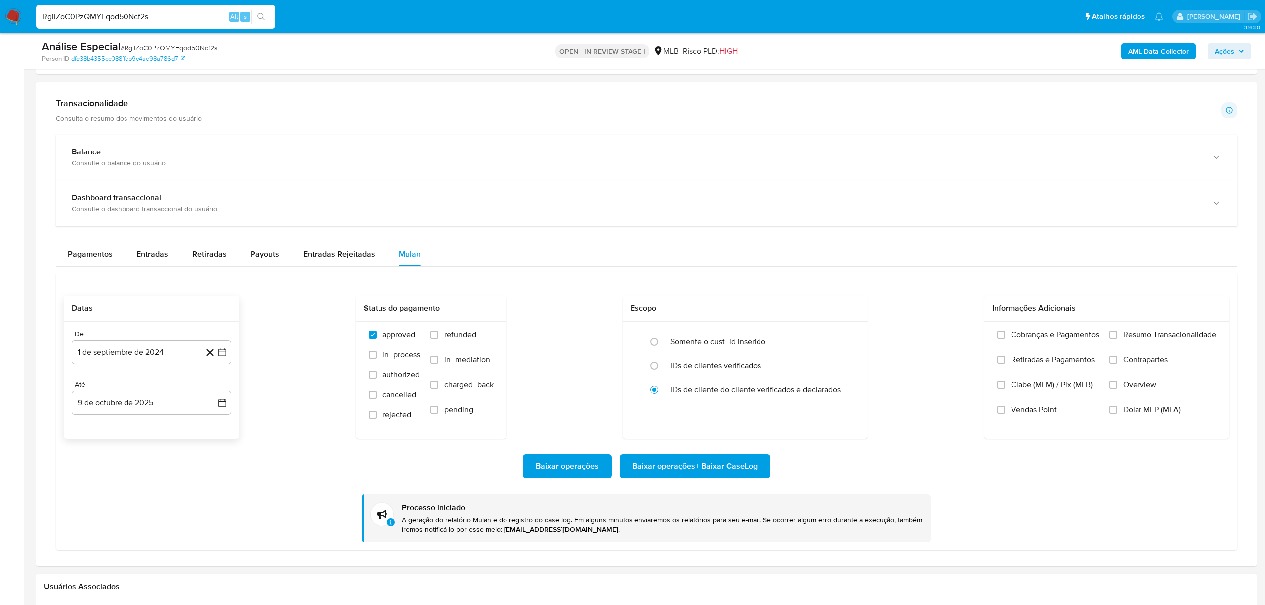
click at [90, 19] on input "RgilZoC0PzQMYFqod50Ncf2s" at bounding box center [155, 16] width 239 height 13
paste input "4w399MYDCG7yXE2LbXHLOY51"
type input "4w399MYDCG7yXE2LbXHLOY51"
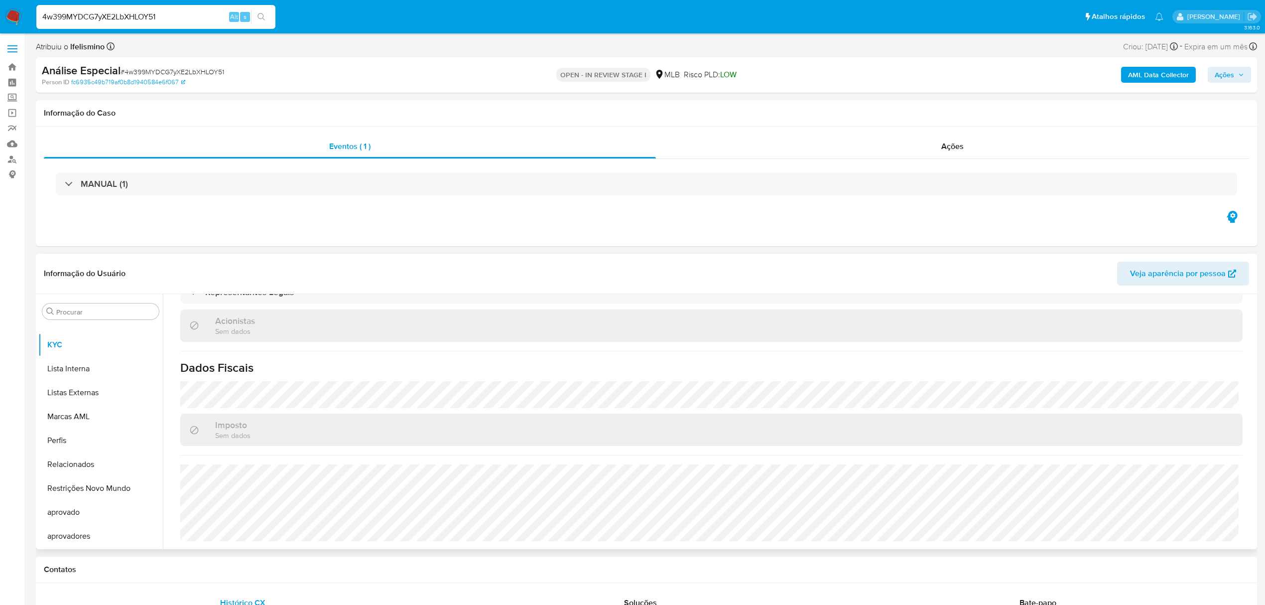
scroll to position [326, 0]
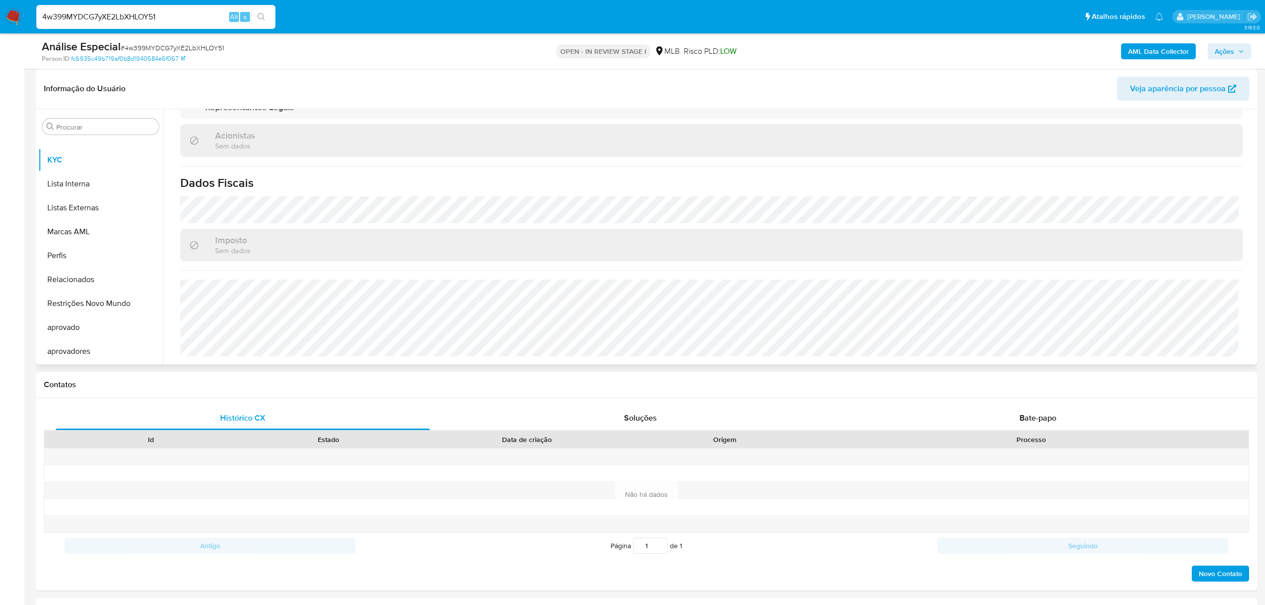
select select "10"
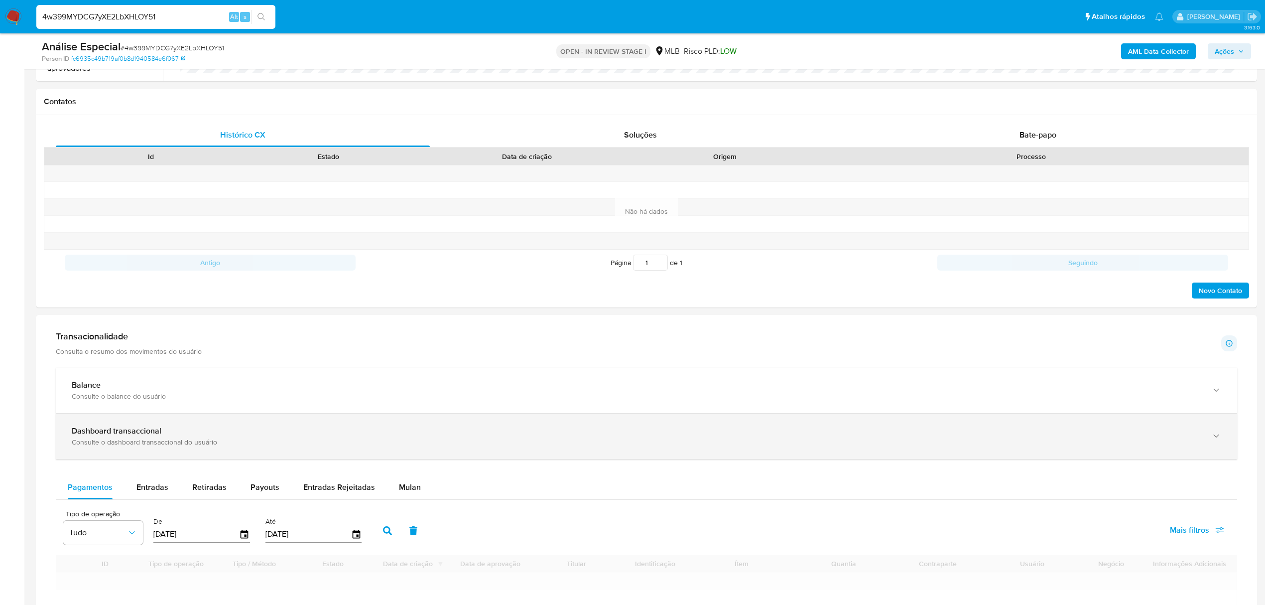
scroll to position [465, 0]
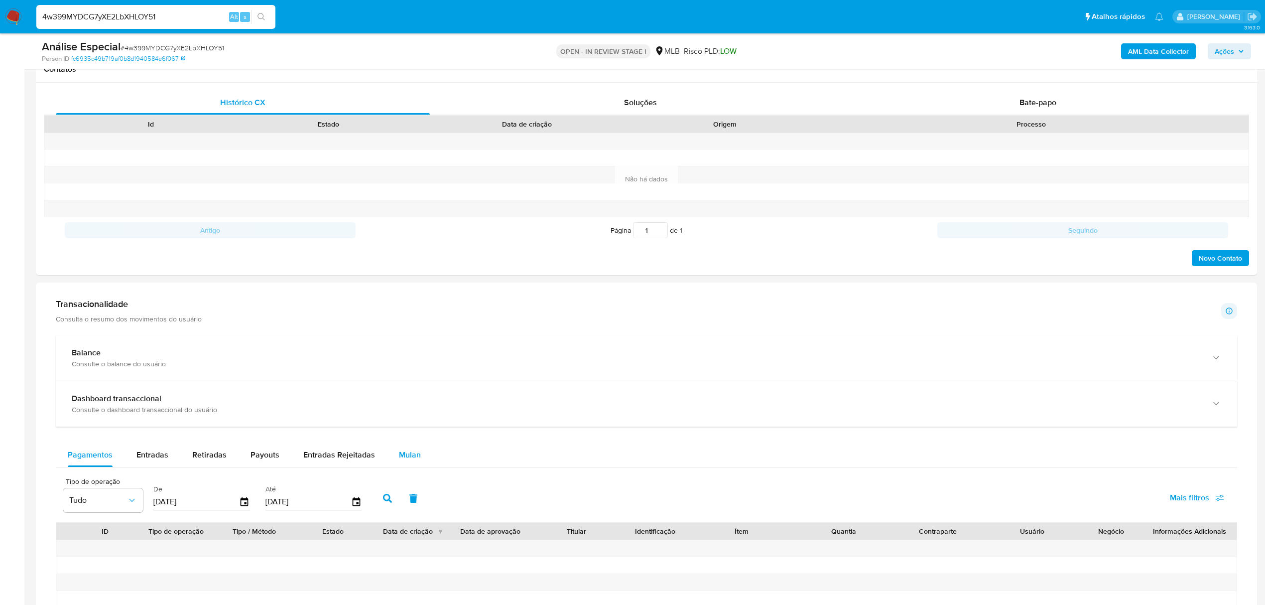
click at [421, 457] on button "Mulan" at bounding box center [410, 455] width 46 height 24
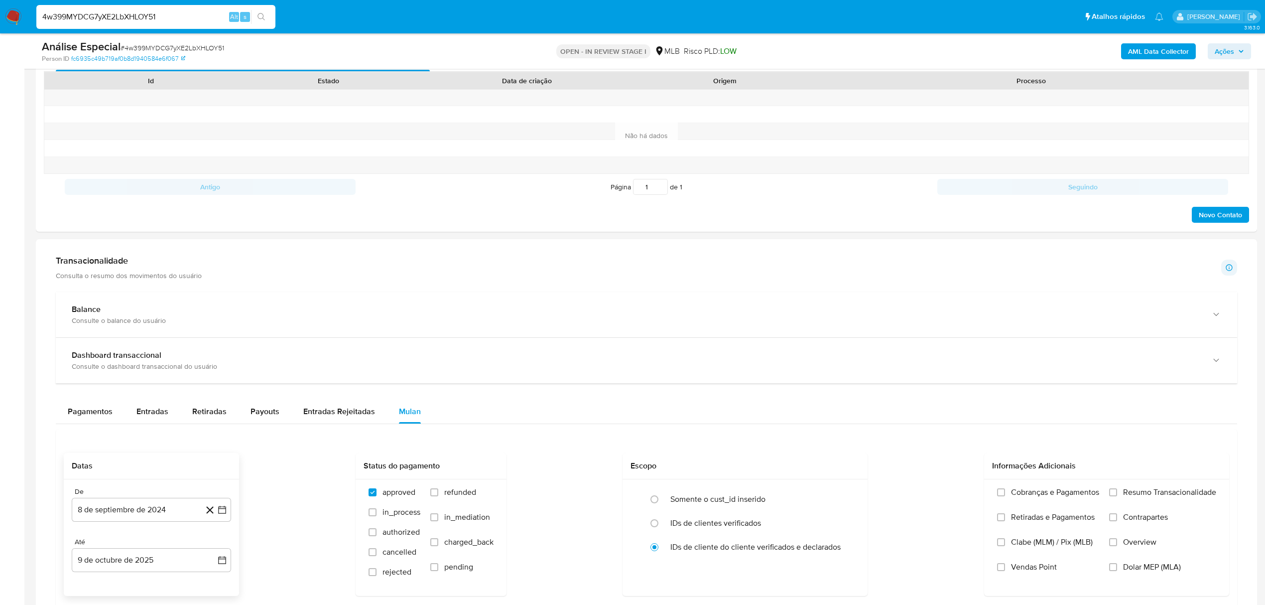
scroll to position [531, 0]
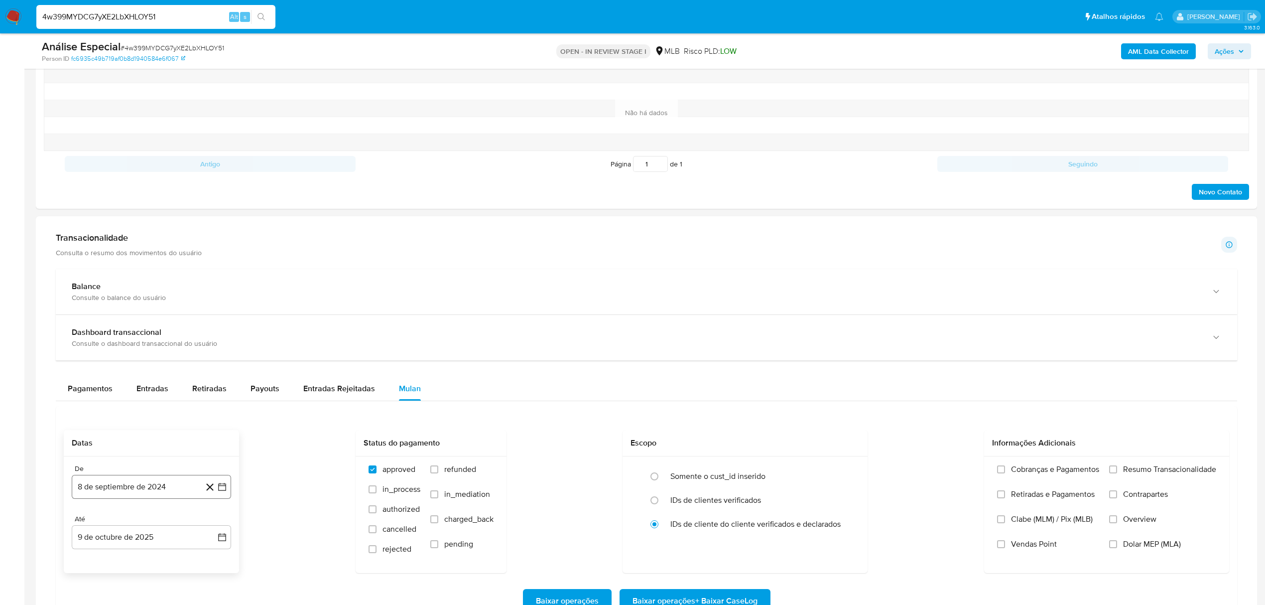
click at [154, 494] on button "8 de septiembre de 2024" at bounding box center [151, 487] width 159 height 24
click at [210, 357] on button "1" at bounding box center [211, 353] width 16 height 16
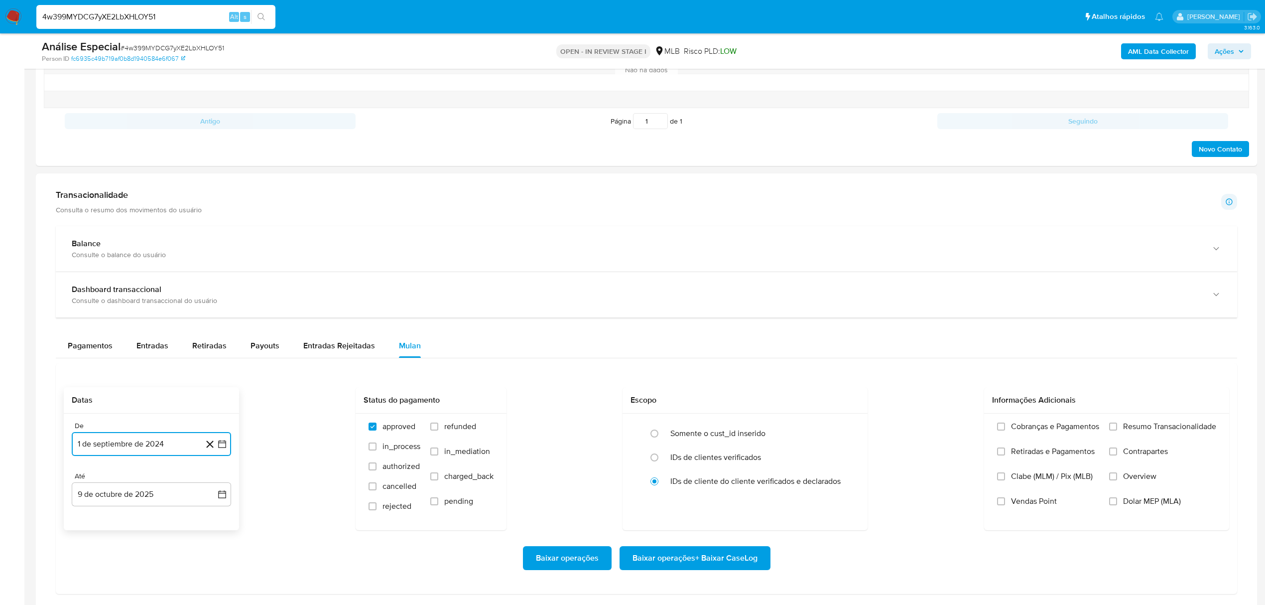
scroll to position [664, 0]
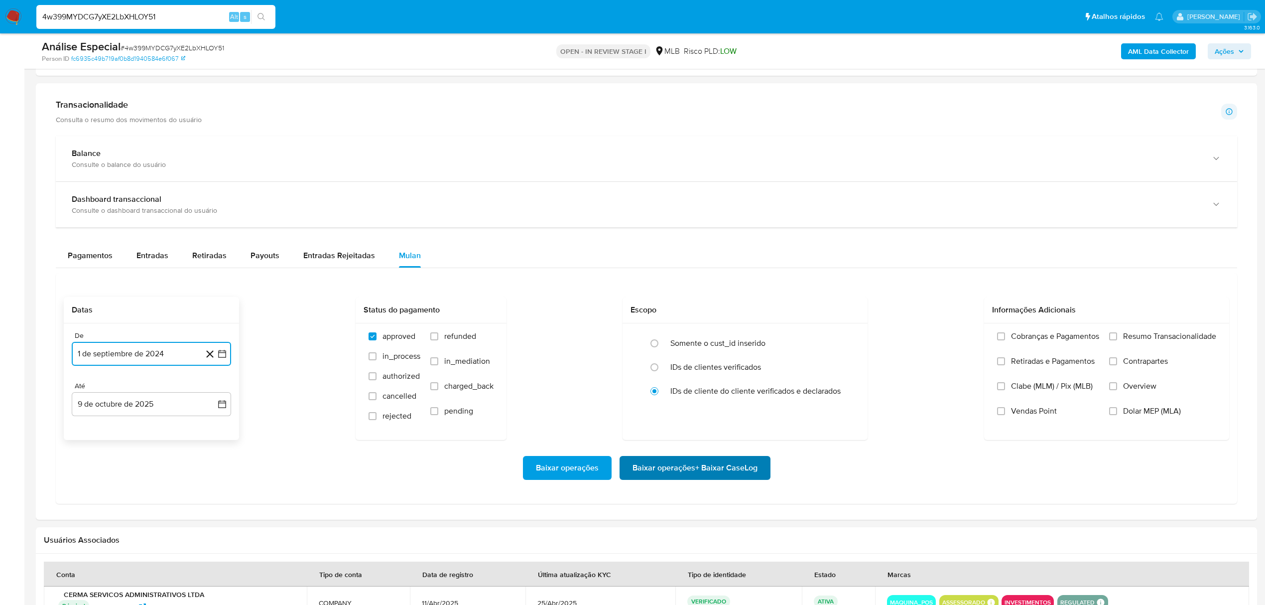
click at [695, 469] on span "Baixar operações + Baixar CaseLog" at bounding box center [694, 468] width 125 height 22
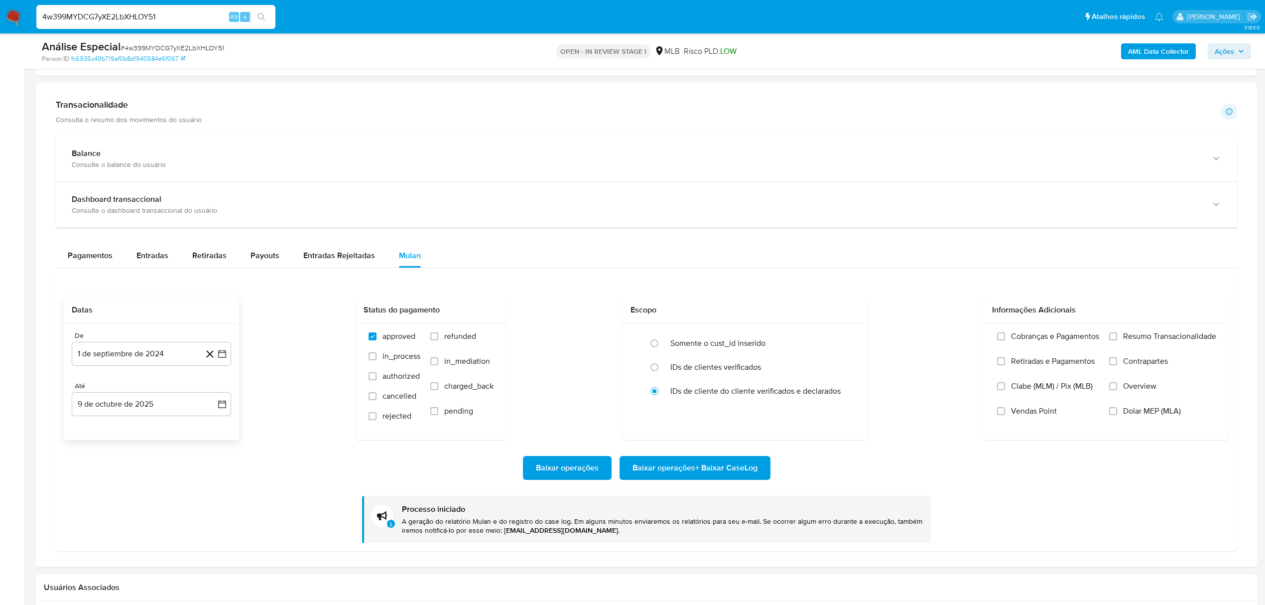
click at [150, 18] on input "4w399MYDCG7yXE2LbXHLOY51" at bounding box center [155, 16] width 239 height 13
paste input "coSMEsPvEnPr75L1rgkW2Dkr"
type input "coSMEsPvEnPr75L1rgkW2Dkr"
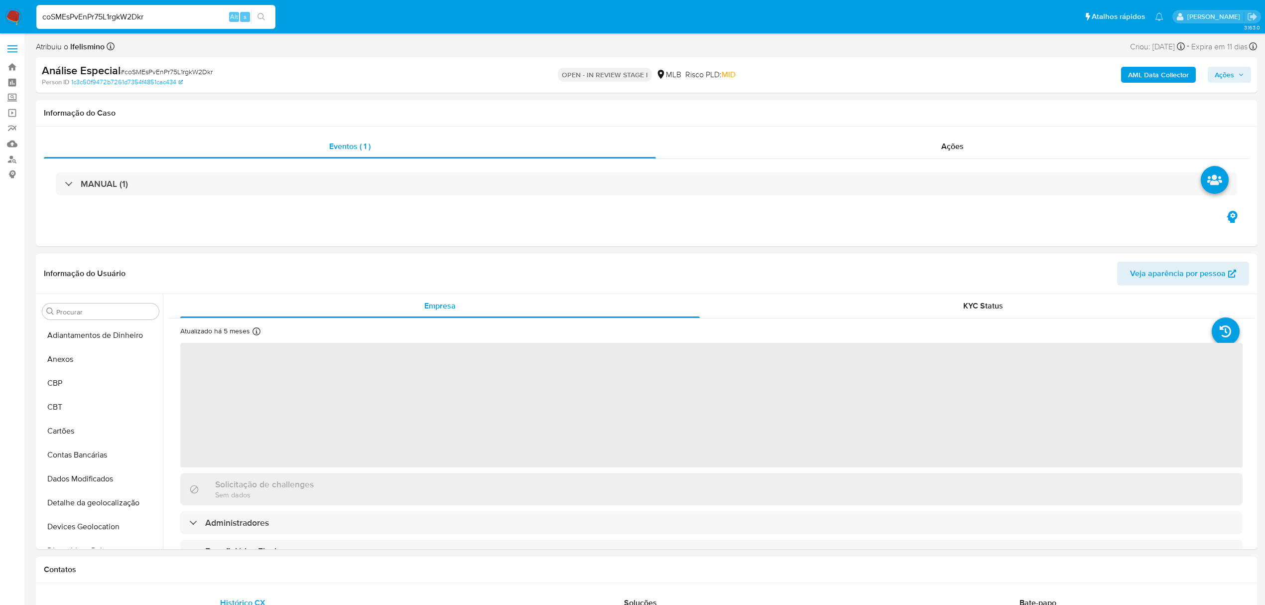
select select "10"
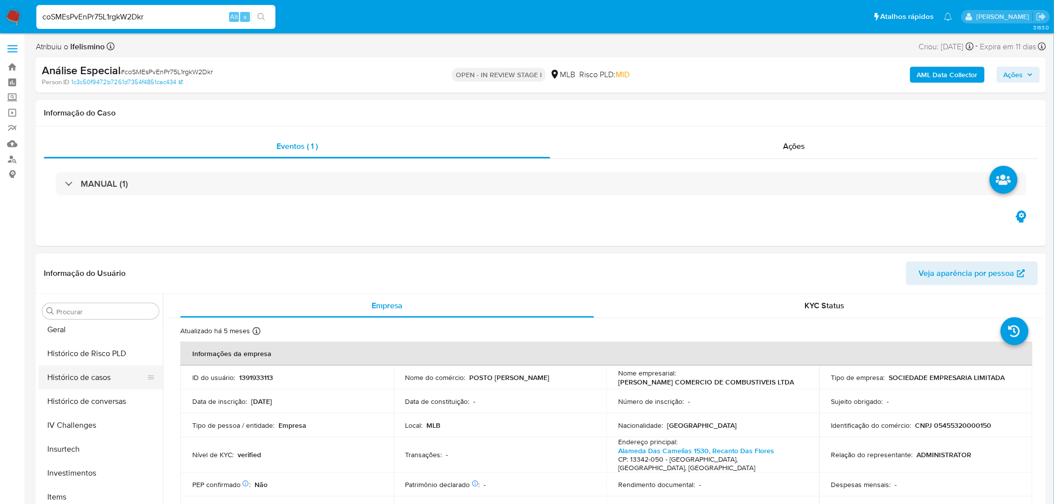
scroll to position [364, 0]
click at [77, 333] on button "Geral" at bounding box center [100, 330] width 125 height 24
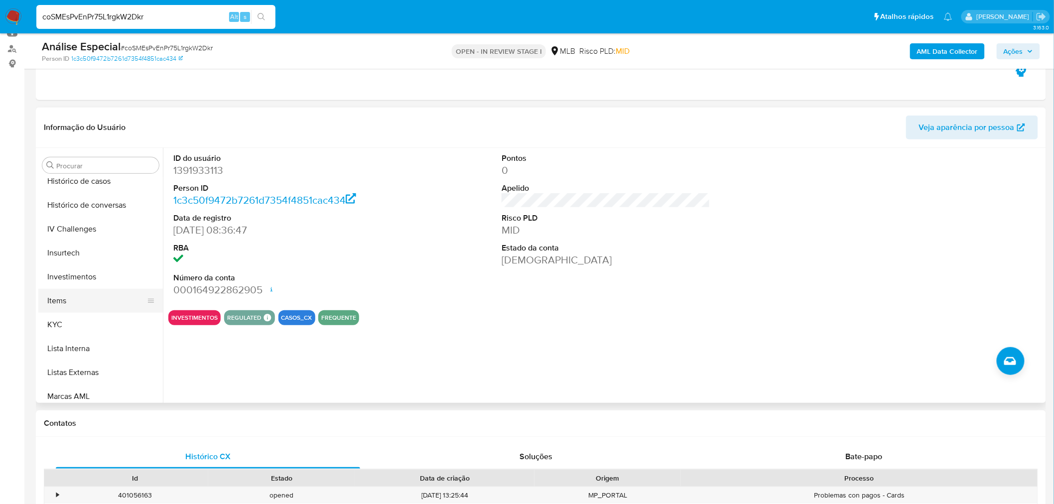
scroll to position [419, 0]
click at [61, 321] on button "KYC" at bounding box center [96, 320] width 117 height 24
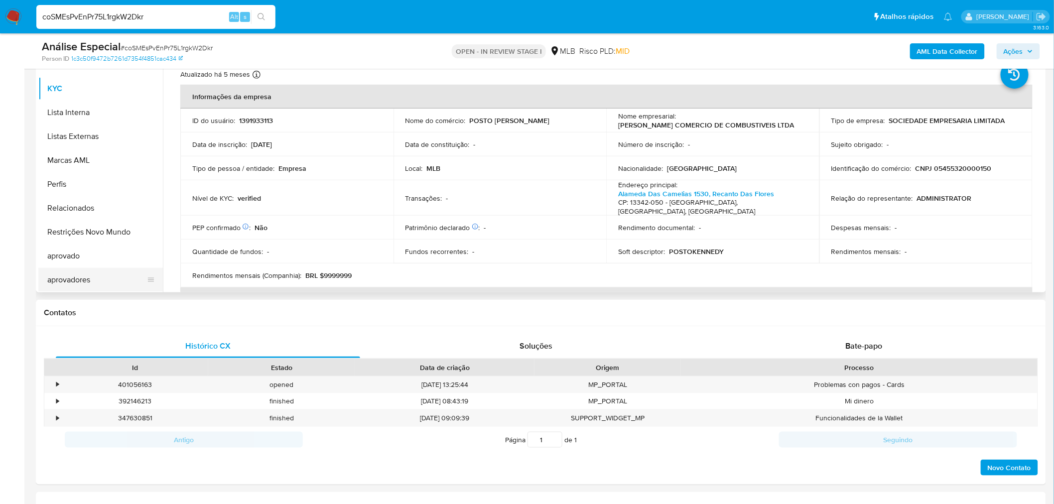
scroll to position [540, 0]
click at [118, 244] on button "aprovado" at bounding box center [96, 256] width 117 height 24
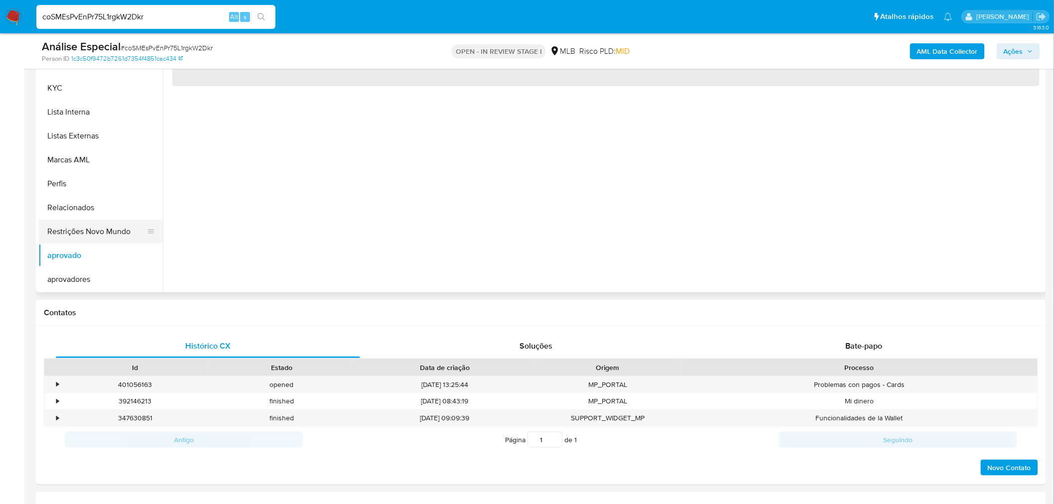
click at [123, 235] on button "Restrições Novo Mundo" at bounding box center [96, 232] width 117 height 24
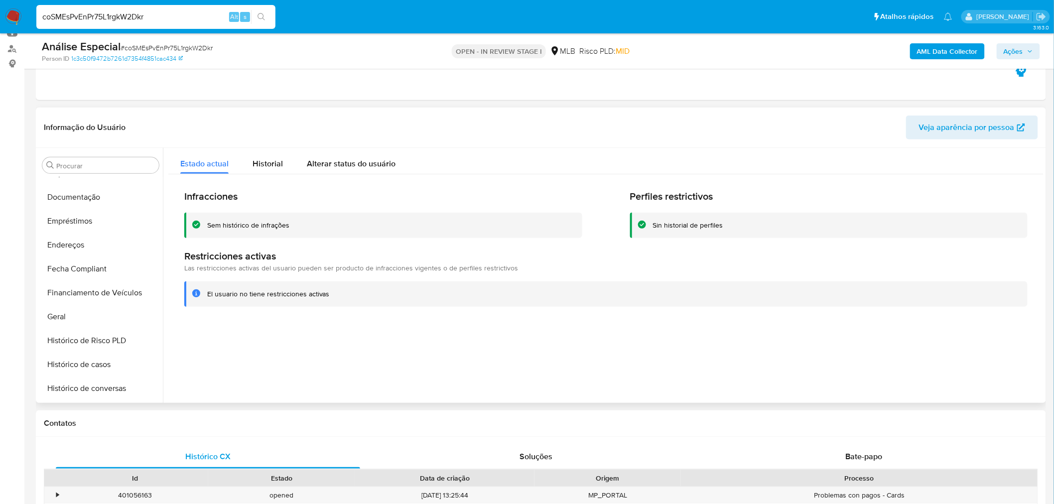
scroll to position [208, 0]
click at [95, 203] on button "Dispositivos Point" at bounding box center [96, 196] width 117 height 24
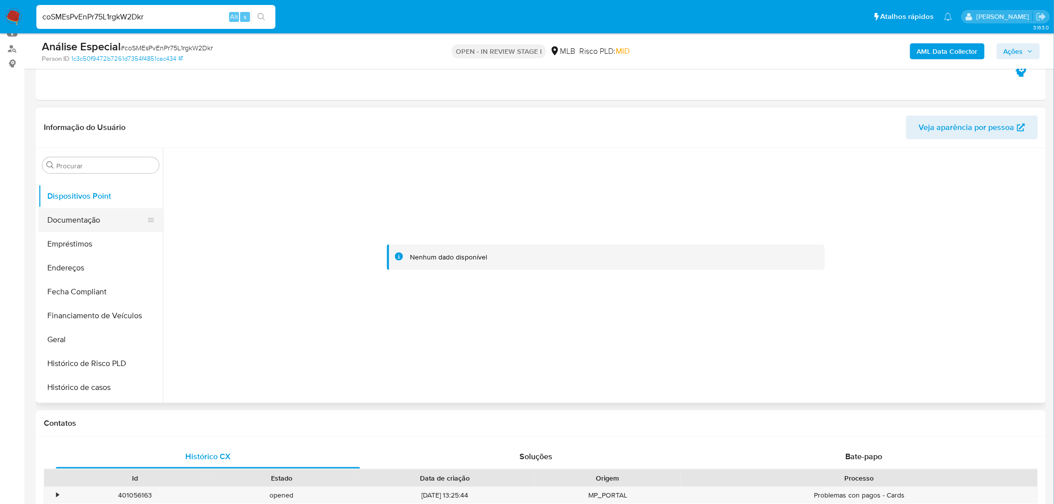
click at [98, 225] on button "Documentação" at bounding box center [96, 220] width 117 height 24
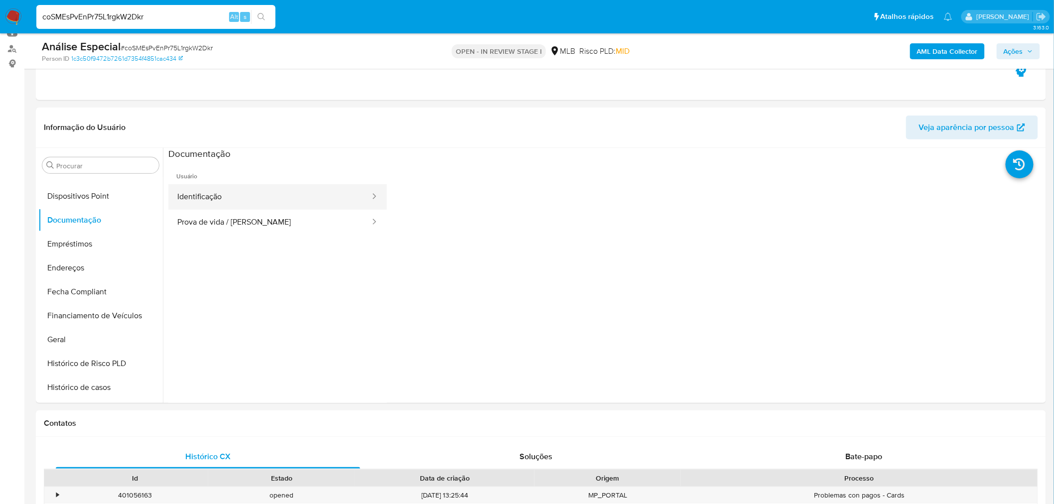
drag, startPoint x: 250, startPoint y: 179, endPoint x: 251, endPoint y: 188, distance: 8.5
click at [251, 180] on span "Usuário" at bounding box center [277, 172] width 219 height 24
click at [249, 201] on button "Identificação" at bounding box center [269, 196] width 203 height 25
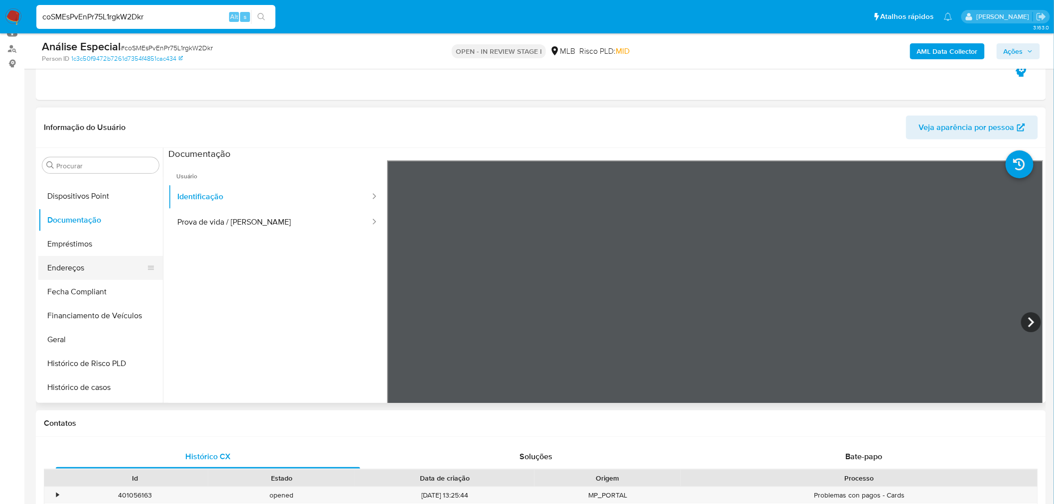
click at [46, 276] on button "Endereços" at bounding box center [96, 268] width 117 height 24
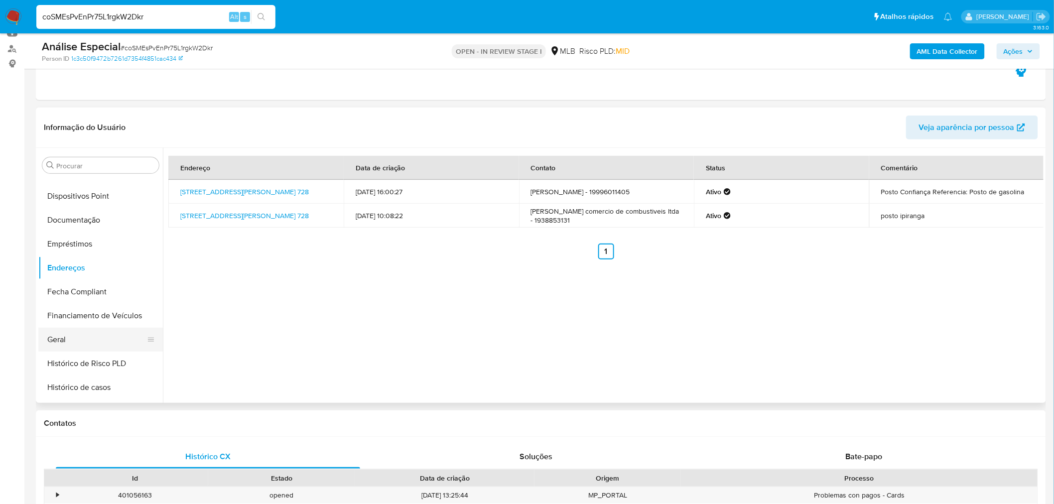
click at [55, 343] on button "Geral" at bounding box center [96, 340] width 117 height 24
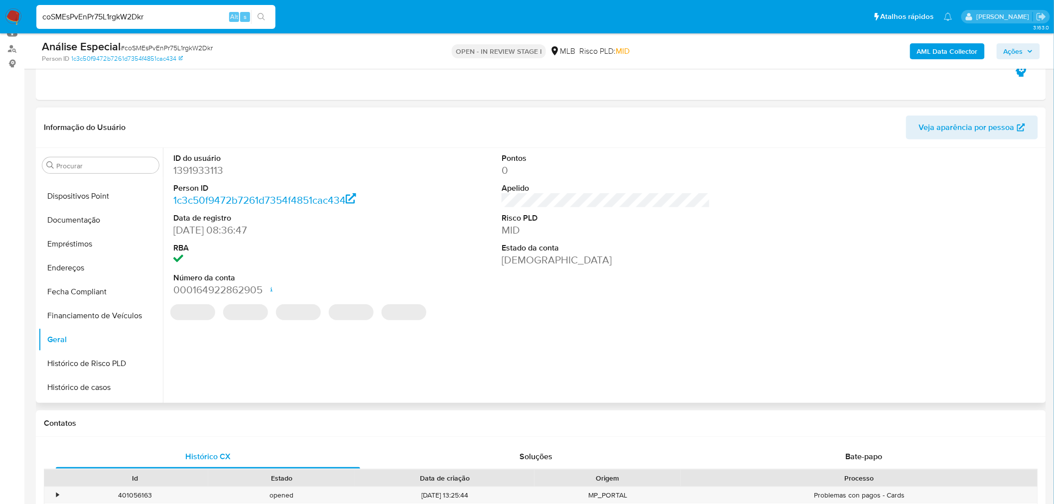
click at [207, 172] on dd "1391933113" at bounding box center [277, 170] width 209 height 14
copy dd "1391933113"
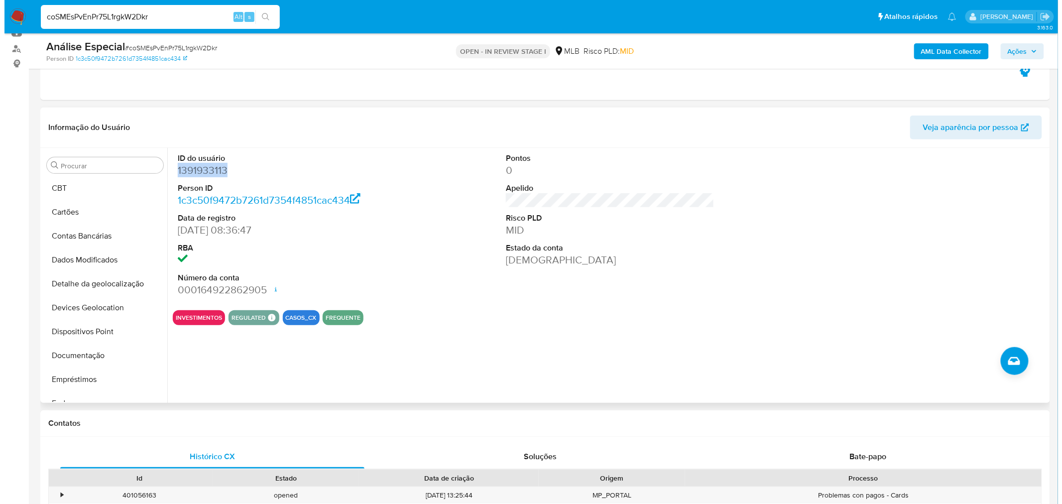
scroll to position [0, 0]
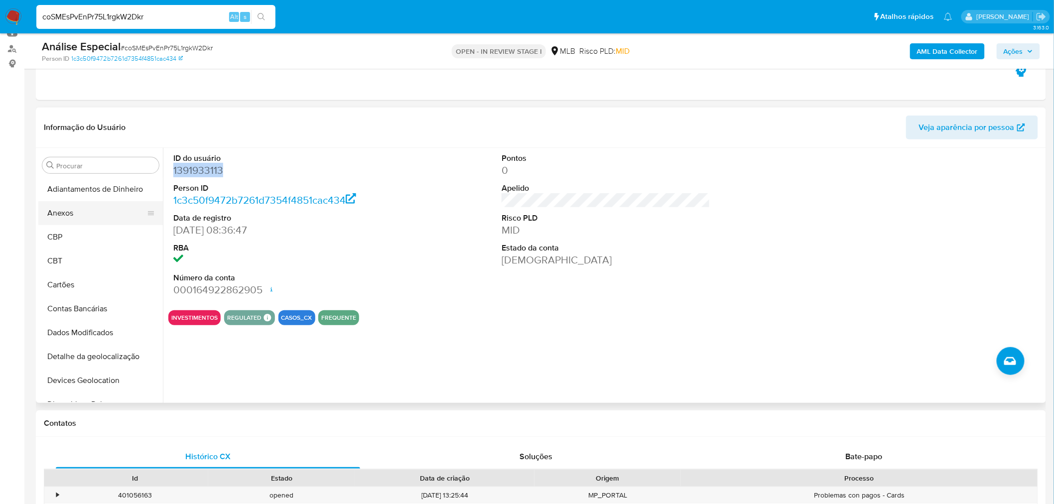
click at [102, 219] on button "Anexos" at bounding box center [96, 213] width 117 height 24
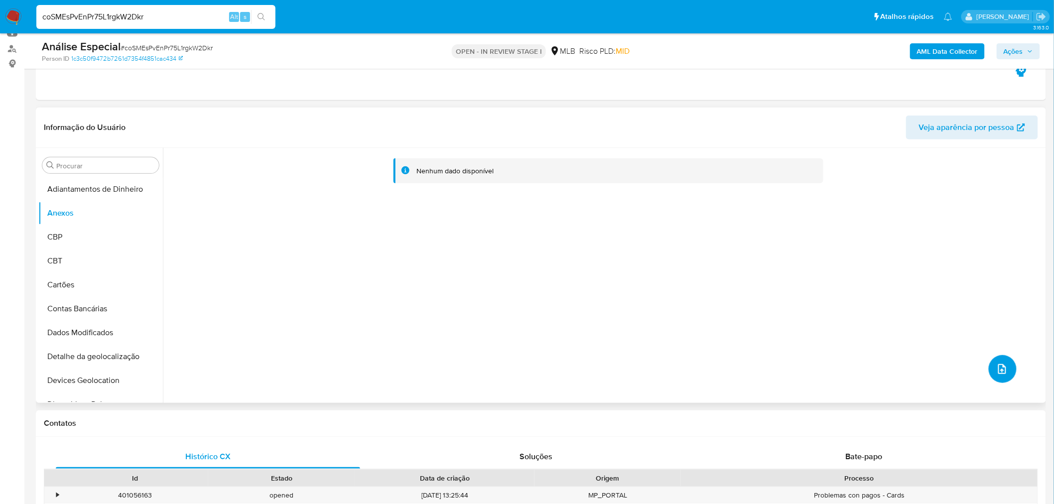
click at [996, 374] on icon "upload-file" at bounding box center [1002, 369] width 12 height 12
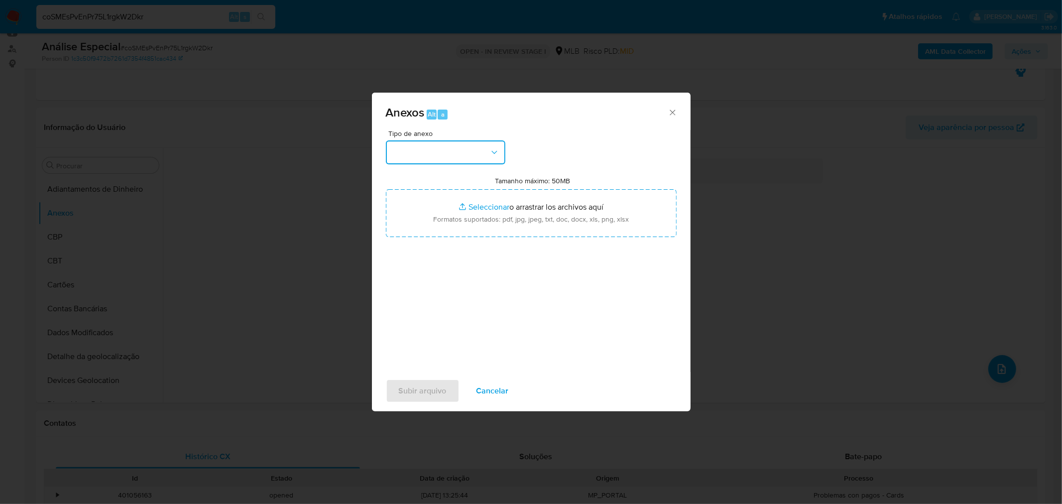
click at [427, 152] on button "button" at bounding box center [446, 152] width 120 height 24
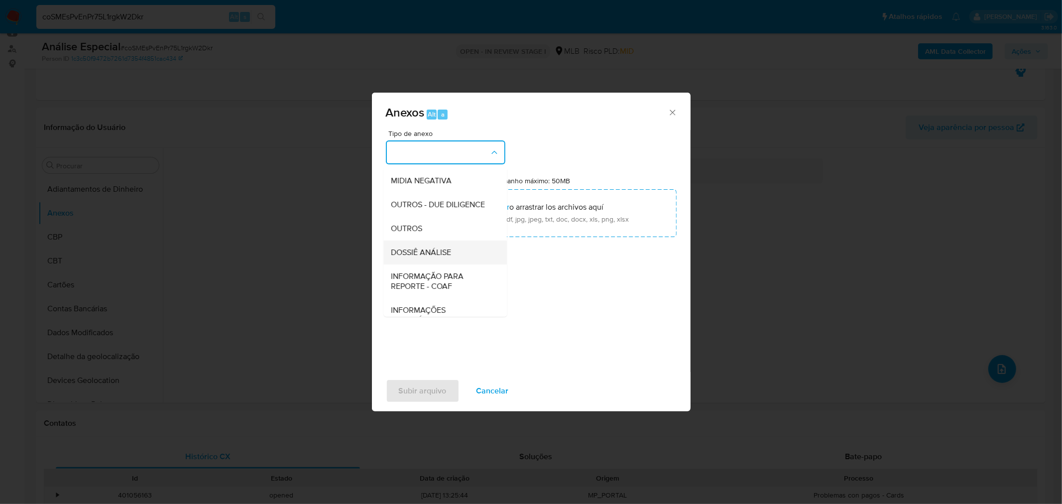
scroll to position [153, 0]
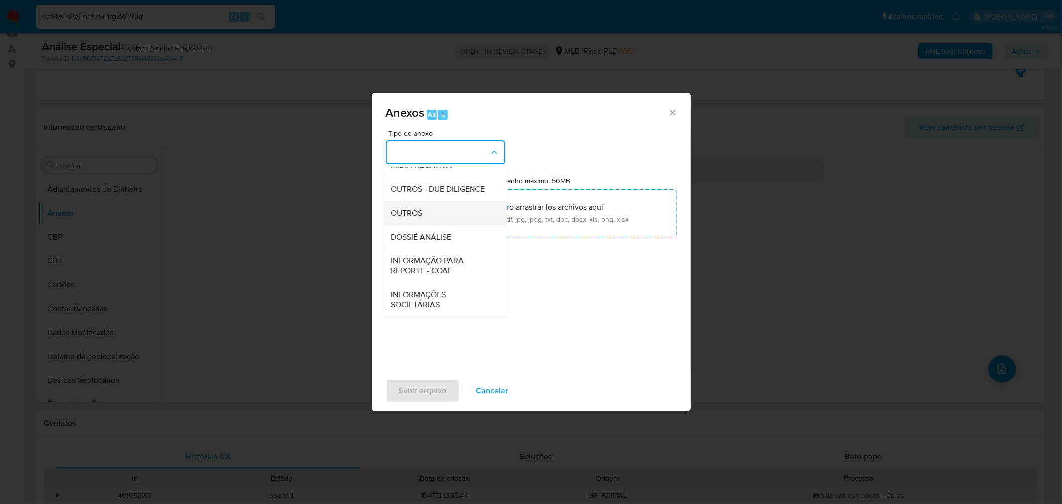
drag, startPoint x: 419, startPoint y: 233, endPoint x: 432, endPoint y: 211, distance: 26.1
click at [432, 211] on ul "CAPTURA BUREAU CAPTURA DOWJONES CAPTURA GOOGLE CAPTURA WEB INFORMAÇÃO SCREENING…" at bounding box center [445, 174] width 124 height 283
click at [432, 211] on div "OUTROS" at bounding box center [442, 213] width 102 height 24
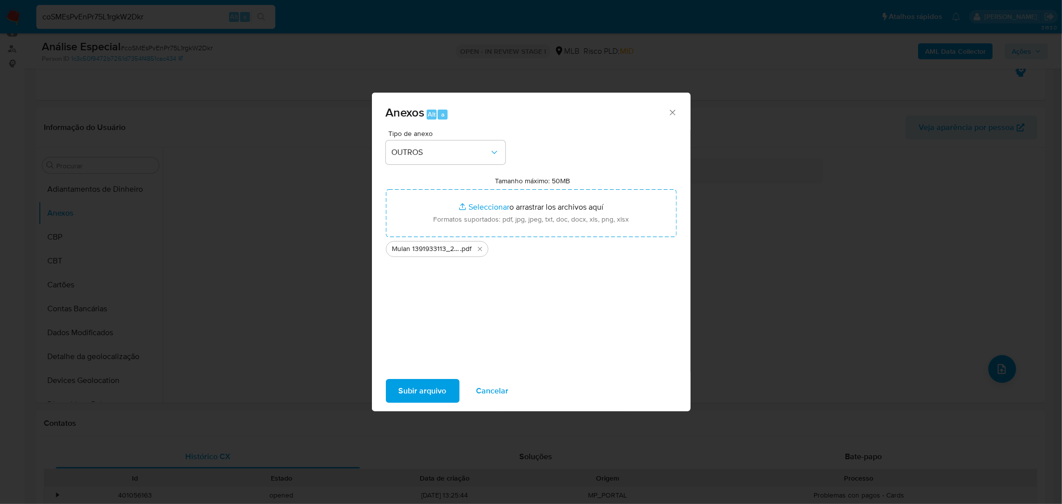
click at [428, 394] on span "Subir arquivo" at bounding box center [423, 391] width 48 height 22
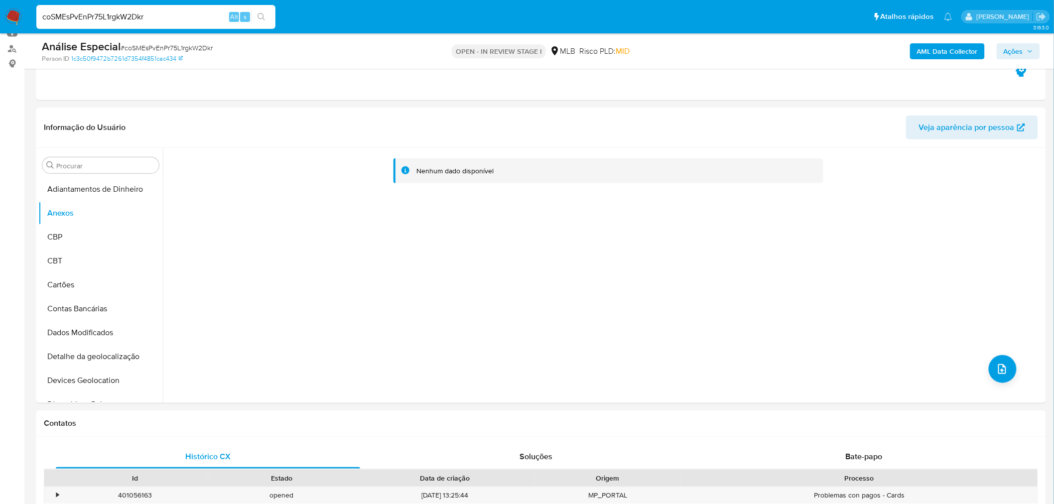
click at [957, 55] on b "AML Data Collector" at bounding box center [947, 51] width 61 height 16
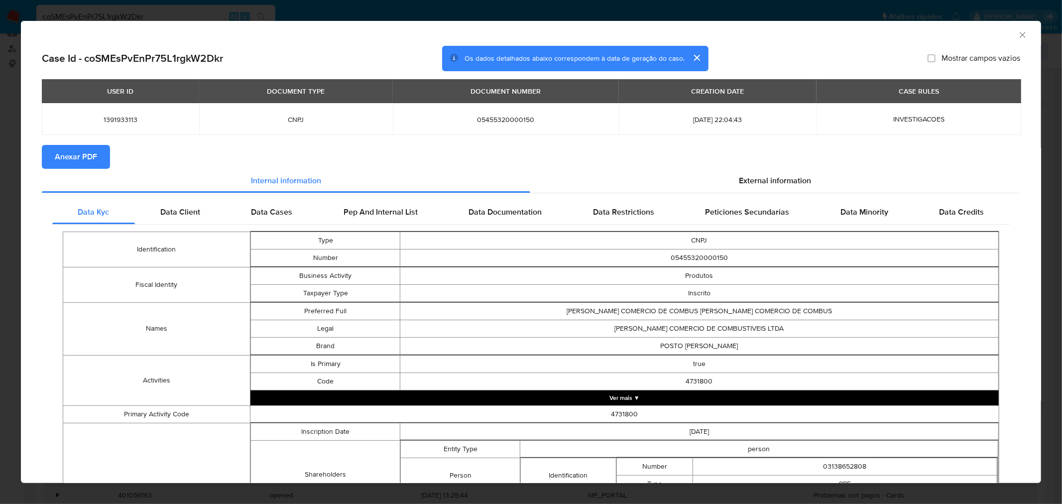
click at [62, 160] on span "Anexar PDF" at bounding box center [76, 157] width 42 height 22
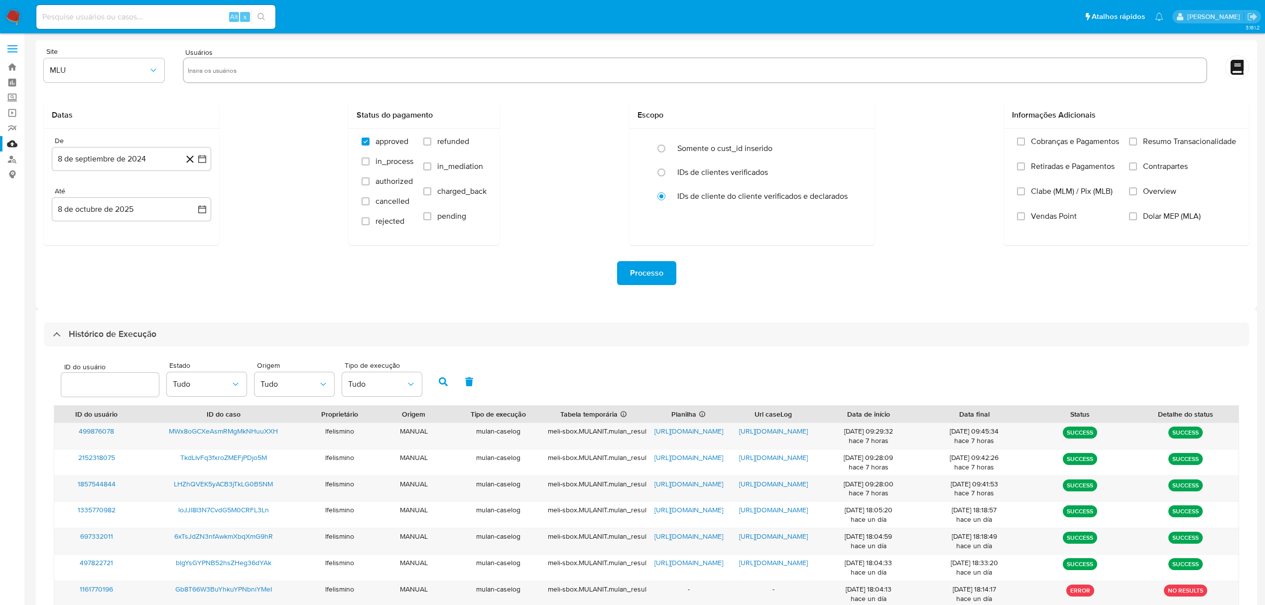
select select "20"
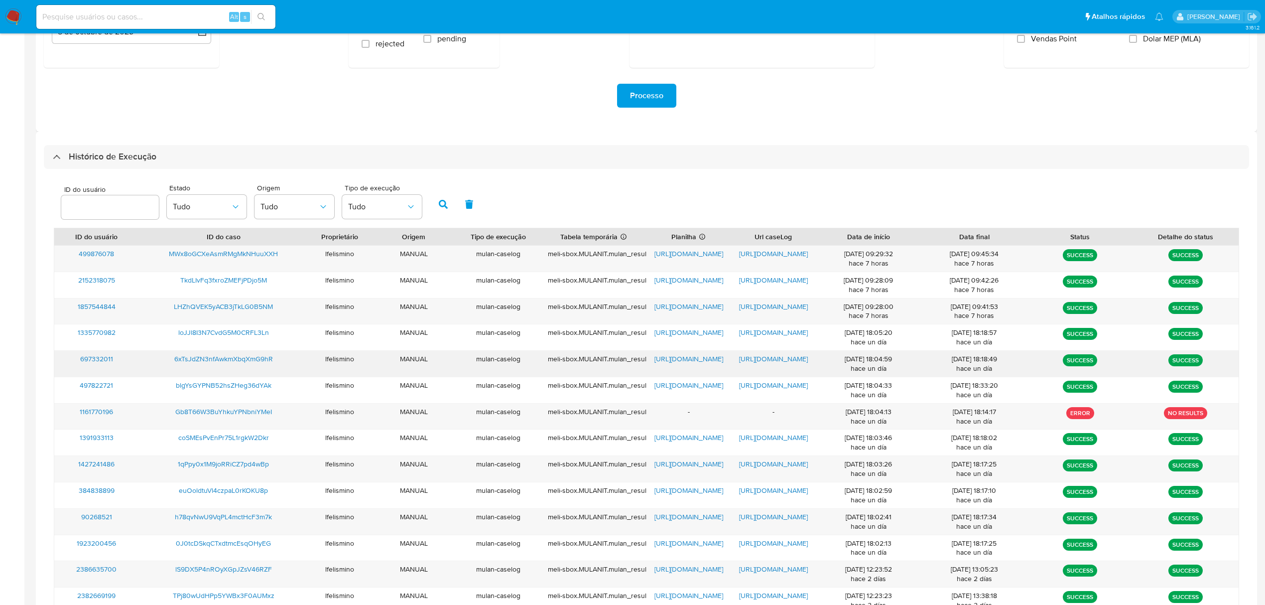
scroll to position [174, 0]
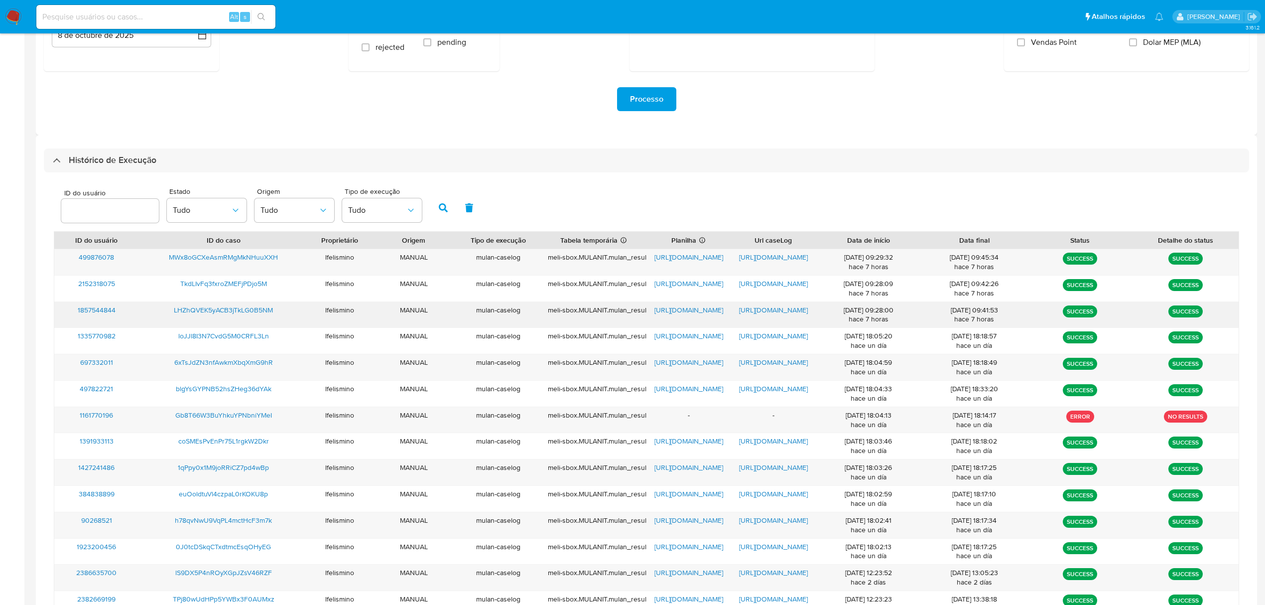
drag, startPoint x: 168, startPoint y: 308, endPoint x: 278, endPoint y: 308, distance: 109.6
click at [290, 303] on div "LHZhQVEK5yACB3jTkLG0B5NM" at bounding box center [223, 315] width 169 height 26
click at [797, 307] on span "https://docs.google.com/document/d/1gYkmh1V3GLM3qVtak3sq7M7xh-Z9_gPUea3FZairOUk…" at bounding box center [773, 310] width 69 height 10
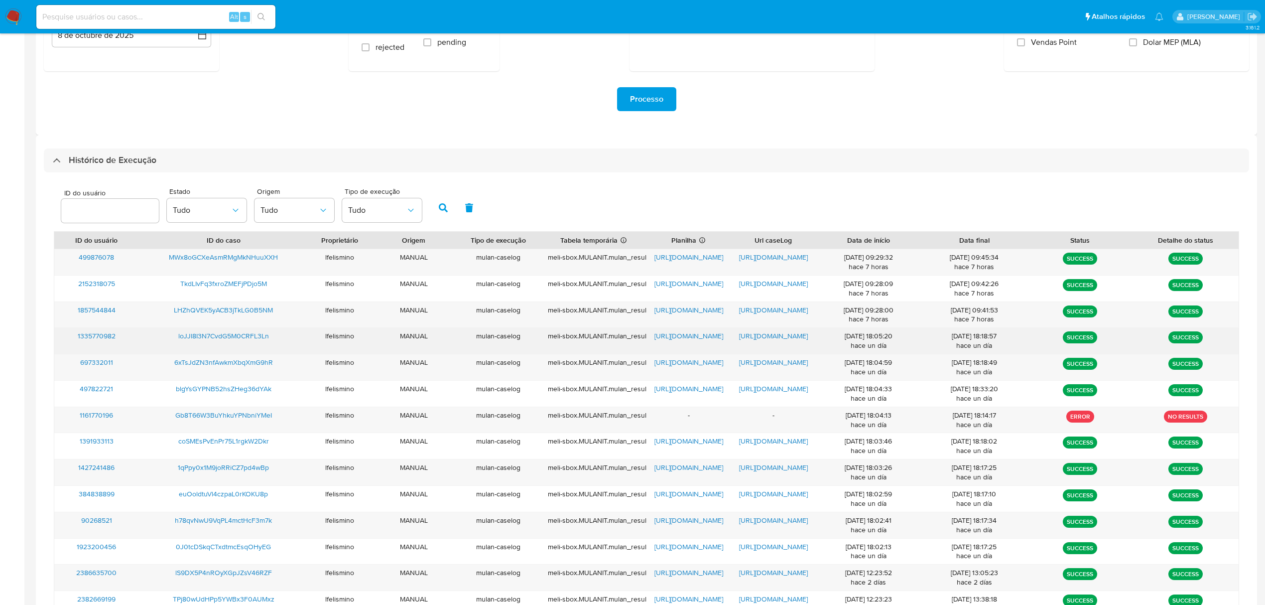
drag, startPoint x: 181, startPoint y: 337, endPoint x: 284, endPoint y: 333, distance: 102.7
click at [284, 333] on div "loJJl8I3N7CvdG5M0CRFL3Ln" at bounding box center [223, 341] width 169 height 26
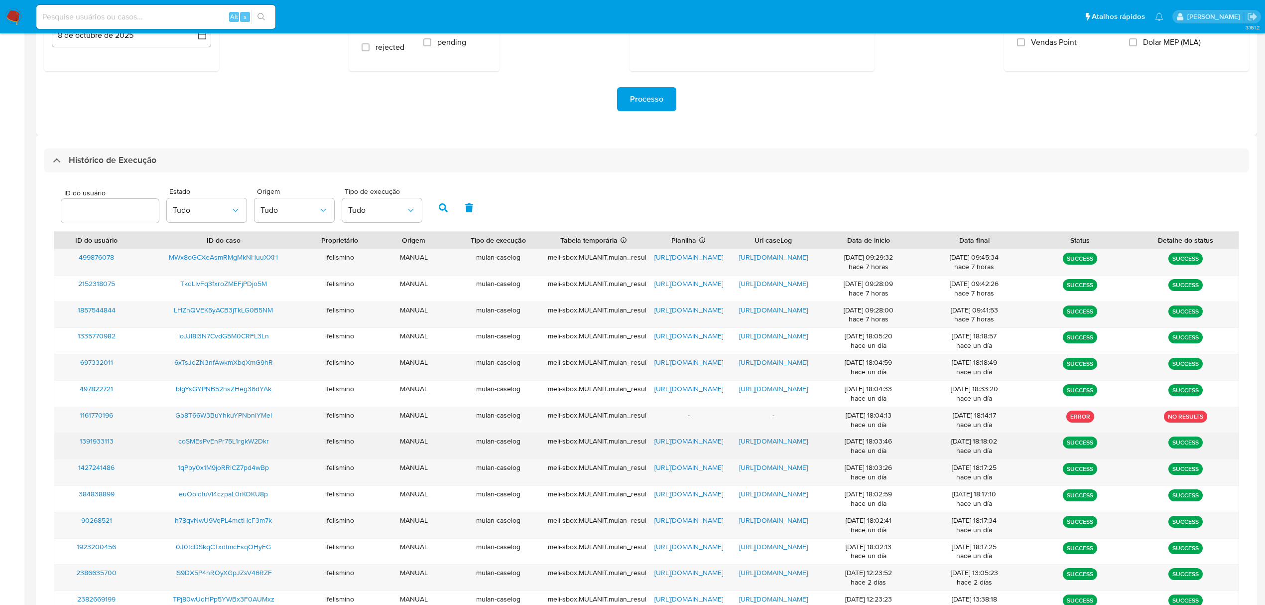
click at [777, 443] on span "https://docs.google.com/document/d/1D14nfmdDYJs72YMQmS8YEBrcMDnnHe4oZaEq7zlZbrg…" at bounding box center [773, 441] width 69 height 10
click at [671, 442] on span "https://docs.google.com/spreadsheets/d/1dZTo4PLyjCBuw2jX-Rui6zojlkAiOVLOkw8unnm…" at bounding box center [688, 441] width 69 height 10
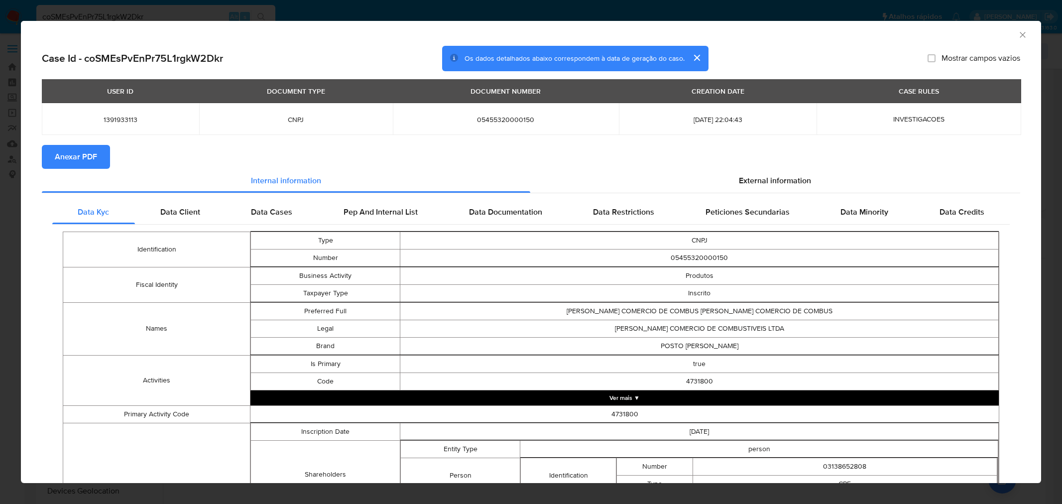
select select "10"
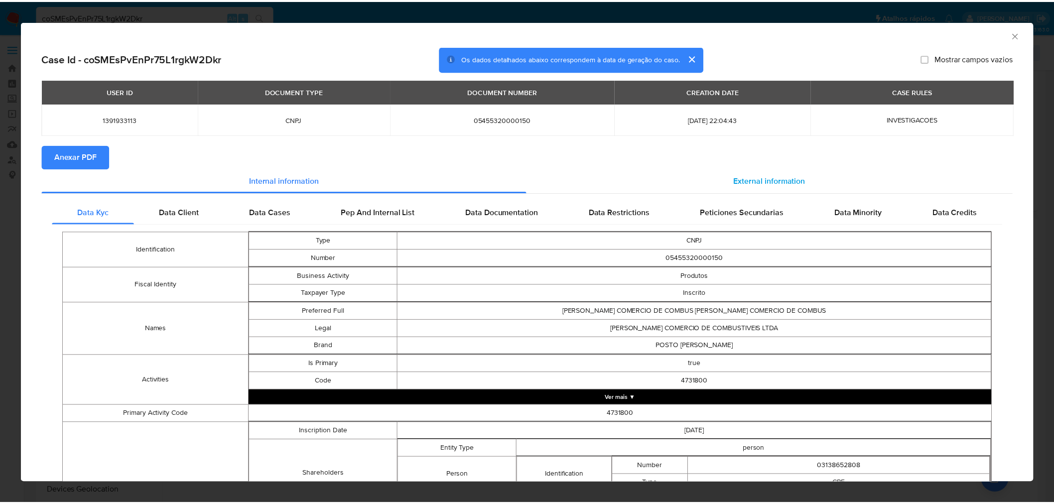
scroll to position [111, 0]
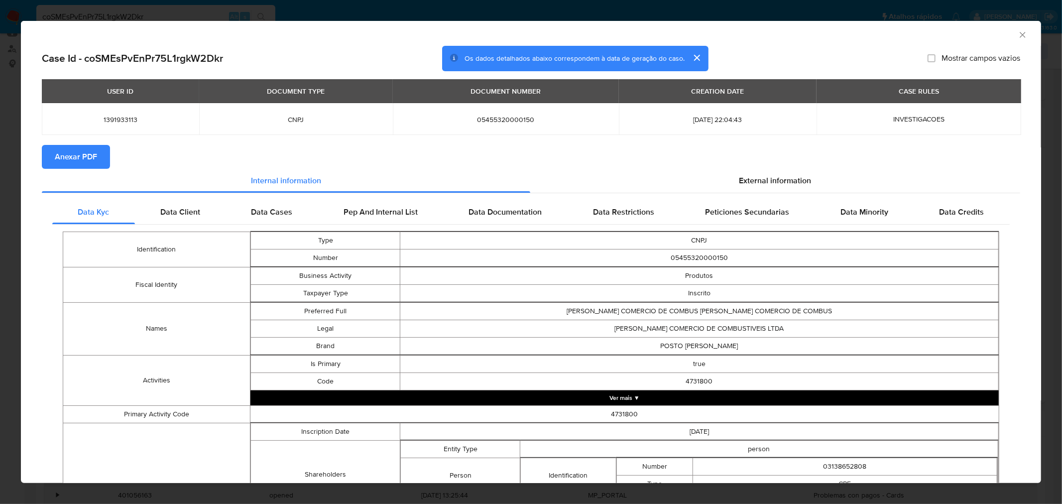
click at [127, 3] on div "AML Data Collector Case Id - coSMEsPvEnPr75L1rgkW2Dkr Os dados detalhados abaix…" at bounding box center [531, 252] width 1062 height 504
